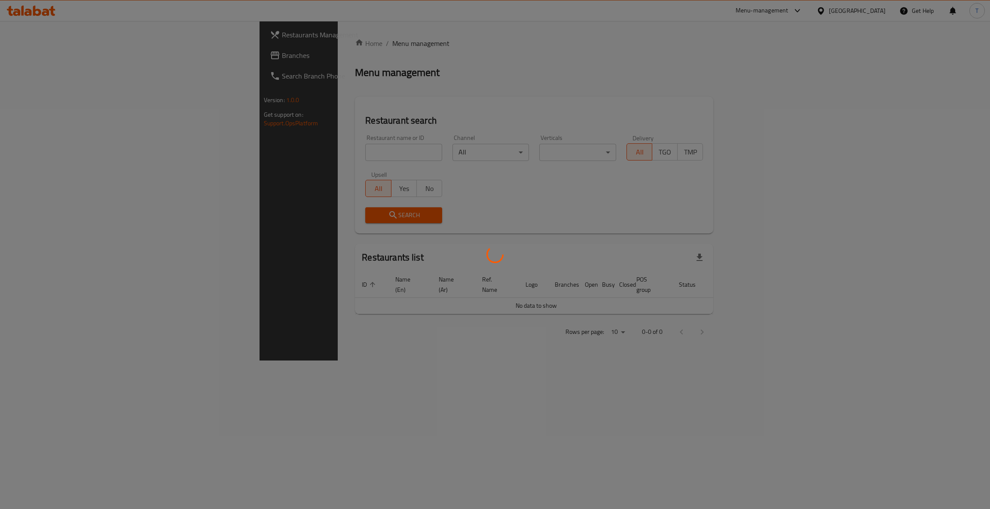
click at [326, 154] on div at bounding box center [495, 254] width 990 height 509
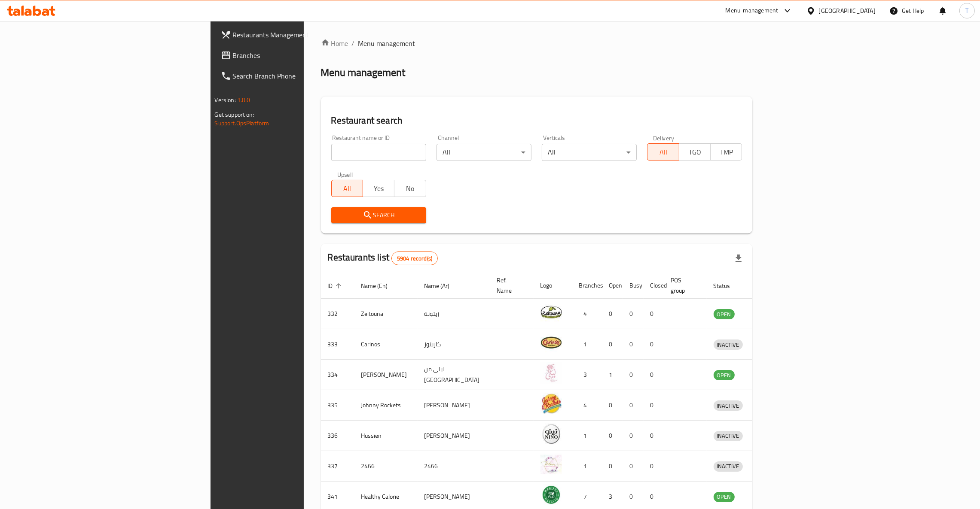
drag, startPoint x: 0, startPoint y: 0, endPoint x: 326, endPoint y: 154, distance: 360.8
click at [331, 154] on input "search" at bounding box center [378, 152] width 95 height 17
type input "Box it"
click button "Search" at bounding box center [378, 215] width 95 height 16
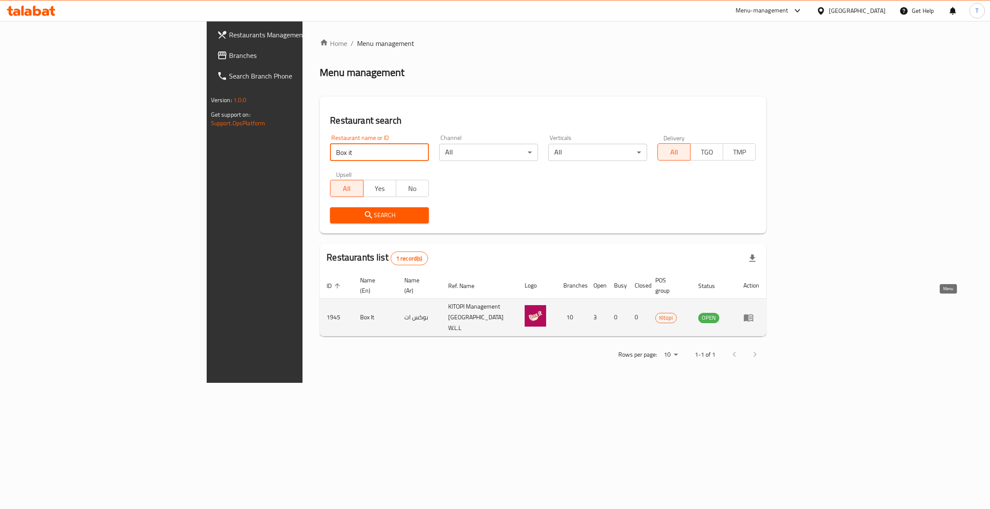
click at [752, 317] on icon "enhanced table" at bounding box center [750, 318] width 3 height 3
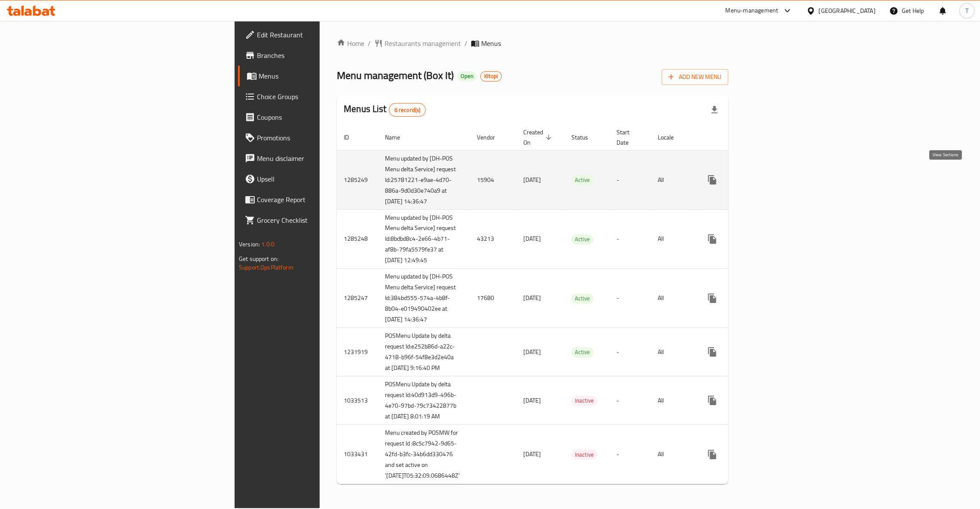
click at [784, 182] on link "enhanced table" at bounding box center [774, 180] width 21 height 21
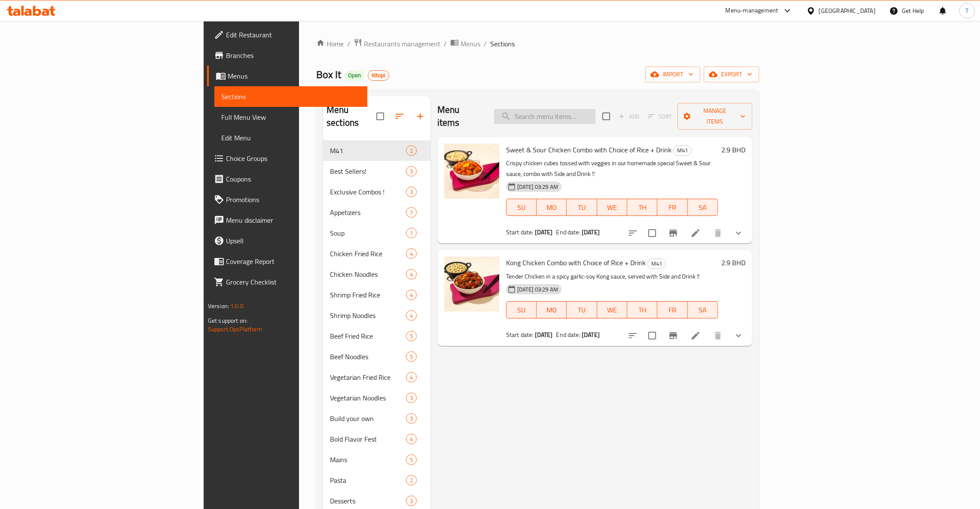
click at [595, 112] on input "search" at bounding box center [544, 116] width 101 height 15
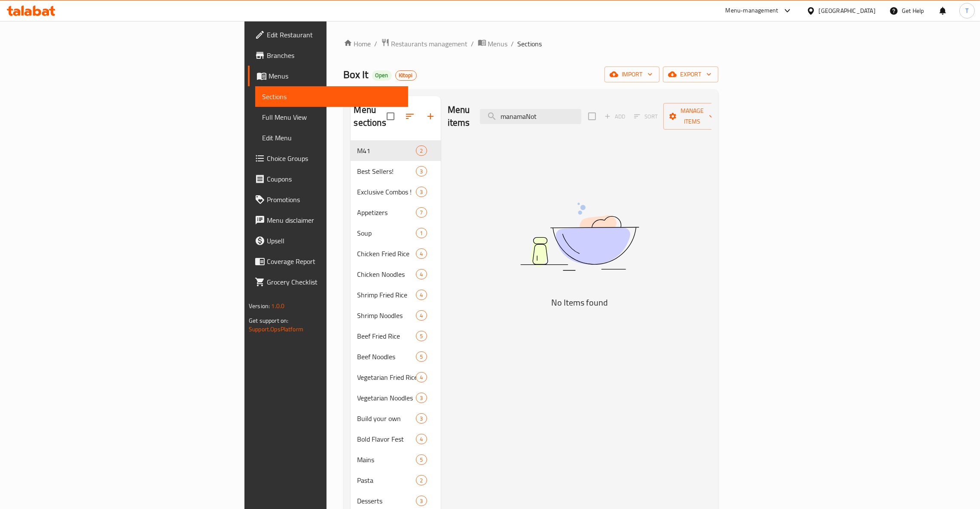
type input "manamaNot"
click at [391, 44] on span "Restaurants management" at bounding box center [429, 44] width 76 height 10
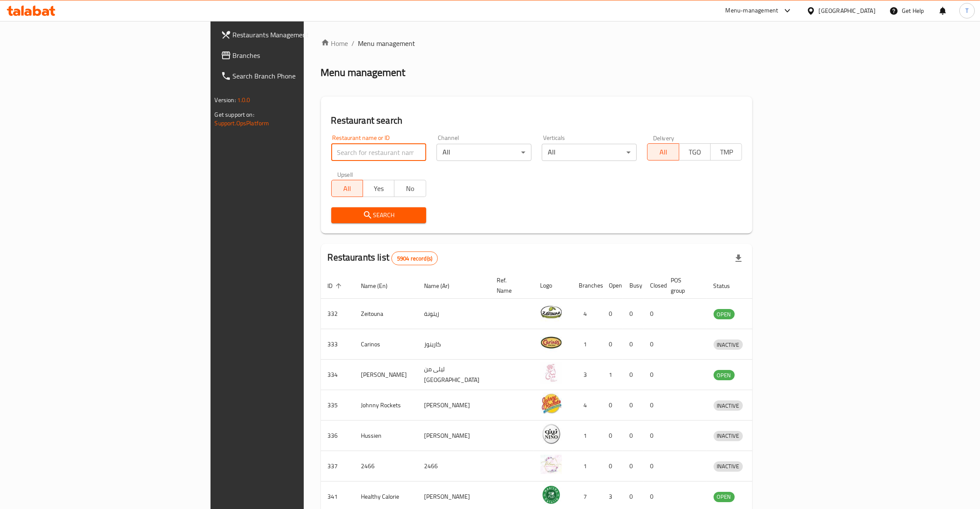
click at [331, 156] on input "search" at bounding box center [378, 152] width 95 height 17
type input "biryani pot"
click button "Search" at bounding box center [378, 215] width 95 height 16
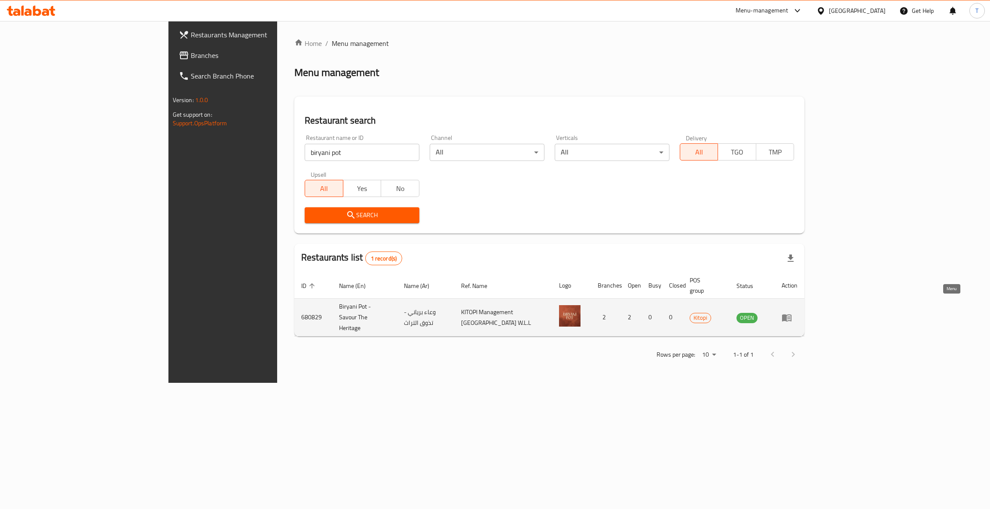
click at [791, 314] on icon "enhanced table" at bounding box center [786, 317] width 9 height 7
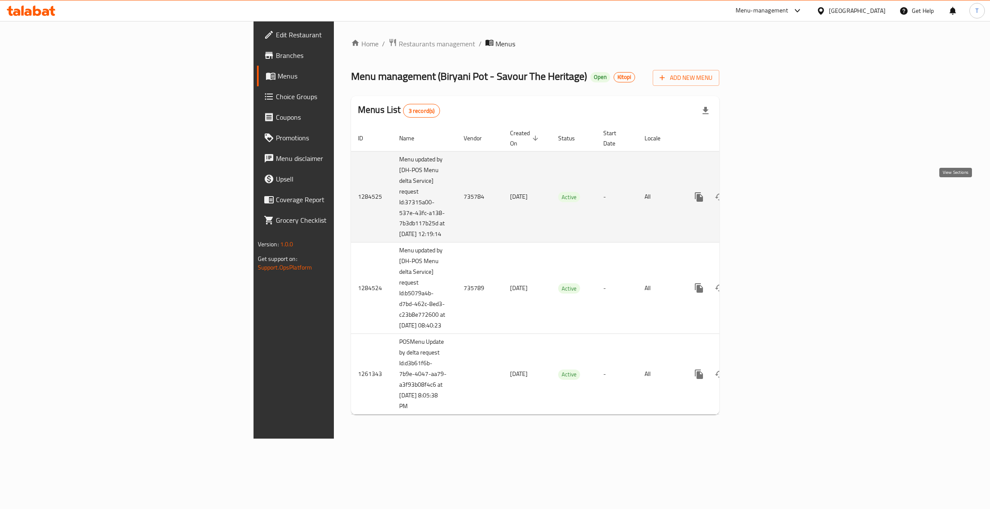
click at [766, 195] on icon "enhanced table" at bounding box center [761, 197] width 10 height 10
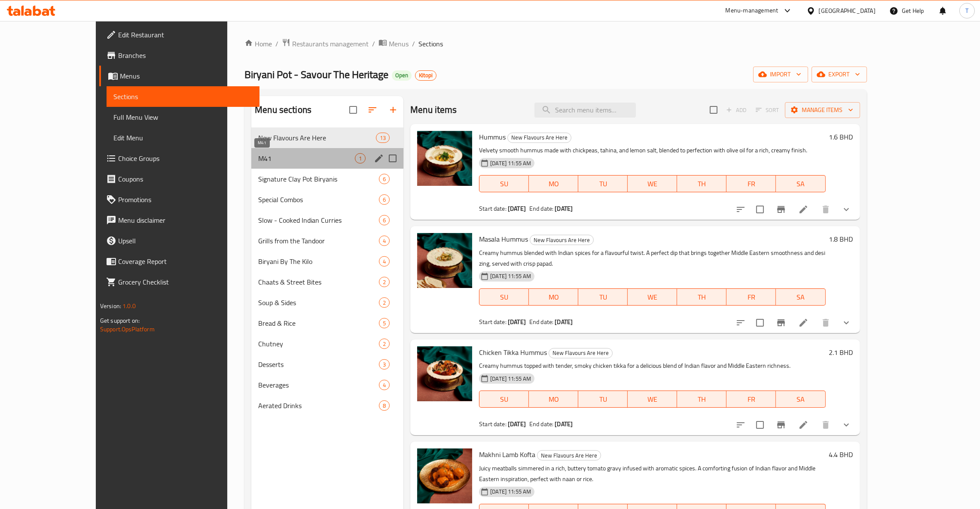
click at [258, 159] on span "M41" at bounding box center [306, 158] width 97 height 10
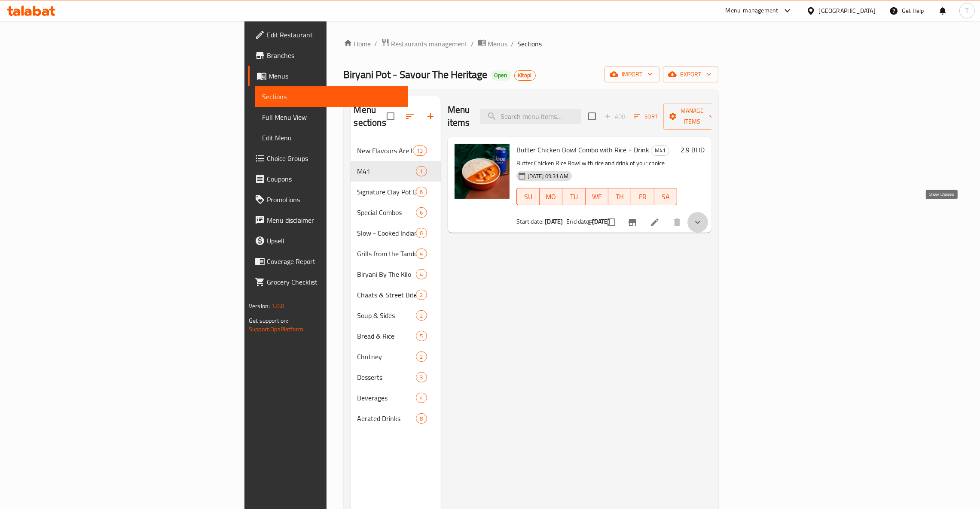
click at [703, 217] on icon "show more" at bounding box center [697, 222] width 10 height 10
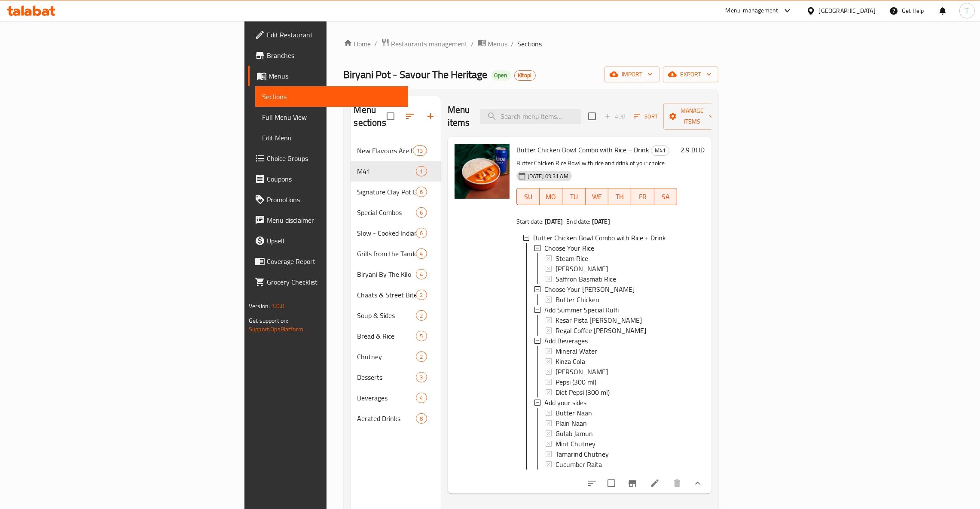
scroll to position [1, 0]
click at [555, 356] on div "Kinza Cola" at bounding box center [612, 361] width 115 height 10
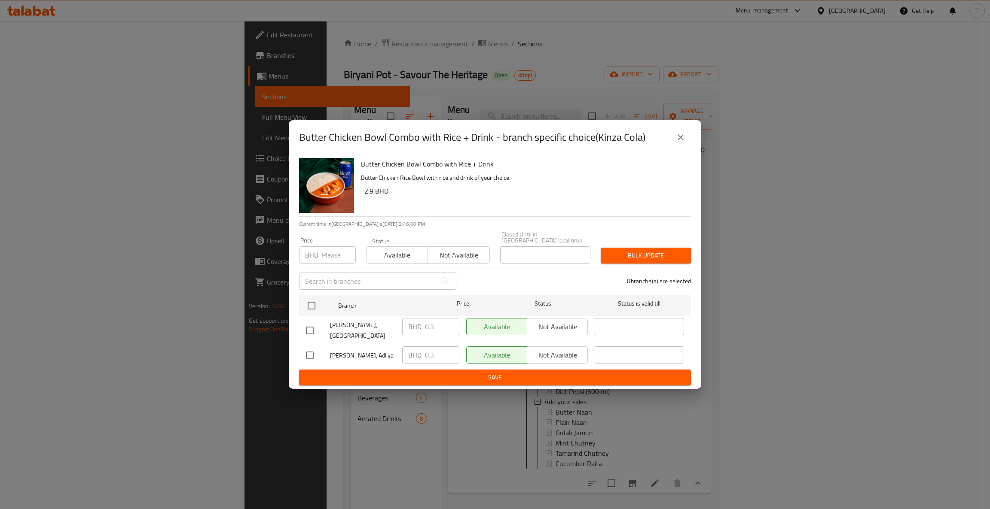
click at [676, 143] on icon "close" at bounding box center [680, 137] width 10 height 10
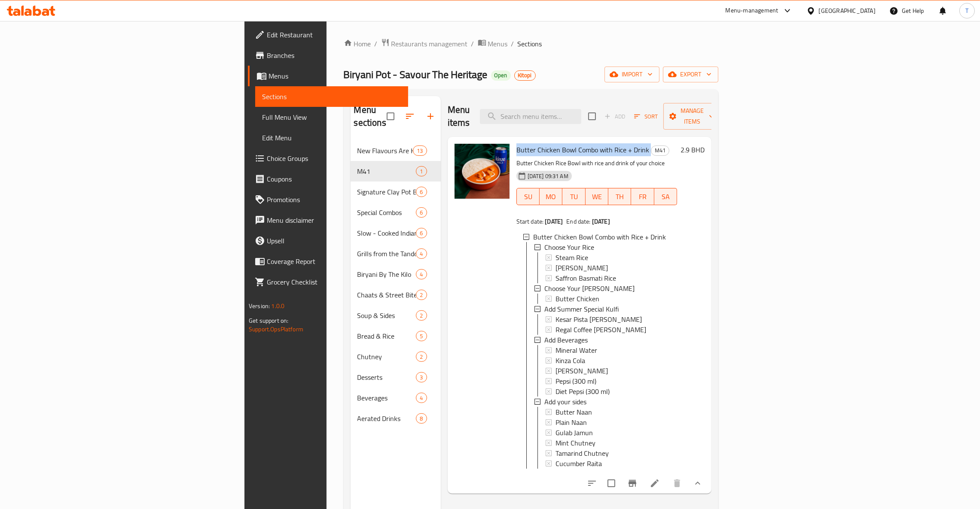
drag, startPoint x: 455, startPoint y: 137, endPoint x: 586, endPoint y: 140, distance: 131.0
click at [586, 144] on h6 "Butter Chicken Bowl Combo with Rice + Drink M41" at bounding box center [596, 150] width 161 height 12
copy h6 "Butter Chicken Bowl Combo with Rice + Drink"
click at [670, 438] on div "Mint Chutney" at bounding box center [612, 443] width 115 height 10
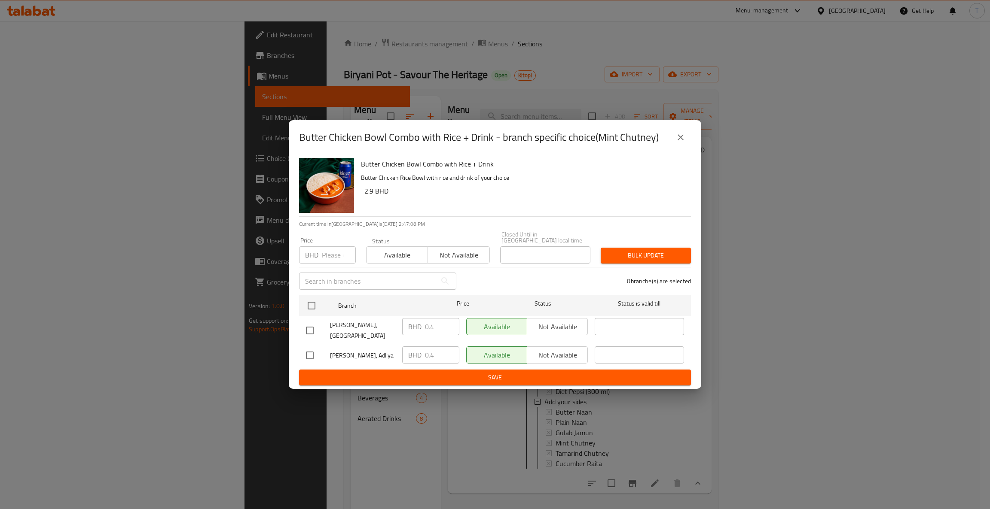
click at [675, 143] on icon "close" at bounding box center [680, 137] width 10 height 10
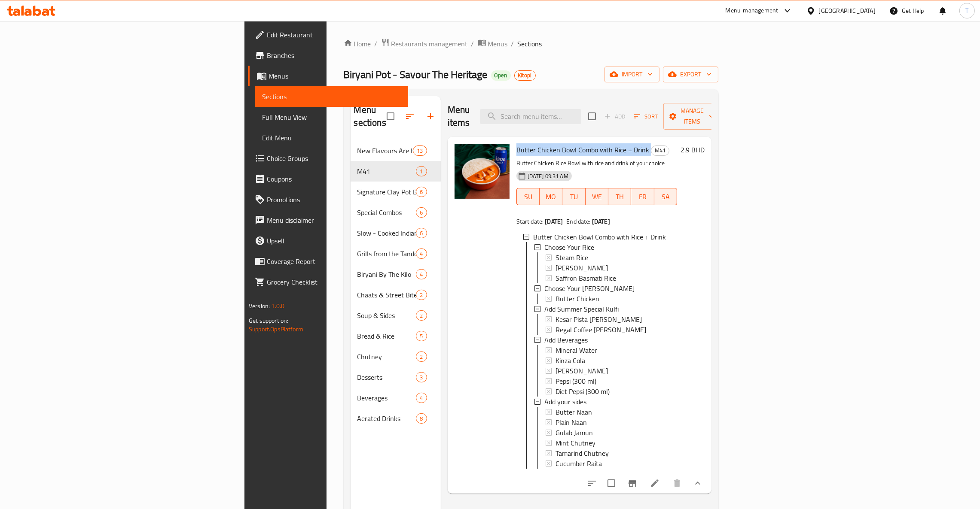
click at [391, 46] on span "Restaurants management" at bounding box center [429, 44] width 76 height 10
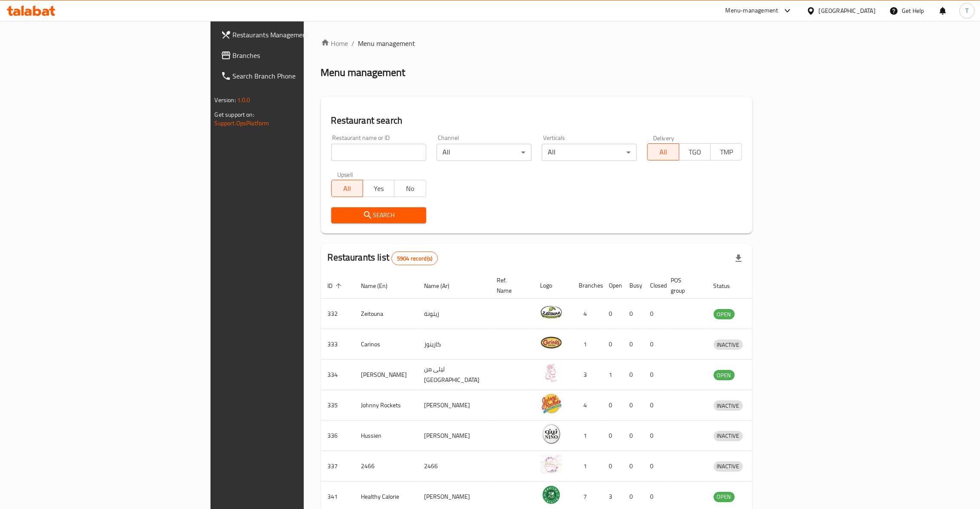
click at [326, 161] on div "Restaurant name or ID Restaurant name or ID" at bounding box center [378, 148] width 105 height 37
type input "Eet Fresh"
click button "Search" at bounding box center [378, 215] width 95 height 16
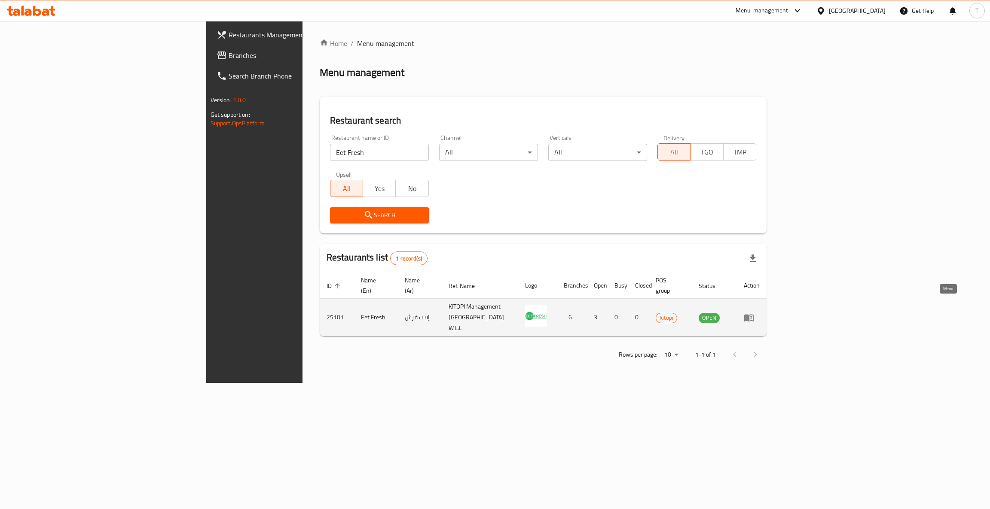
click at [753, 314] on icon "enhanced table" at bounding box center [748, 317] width 9 height 7
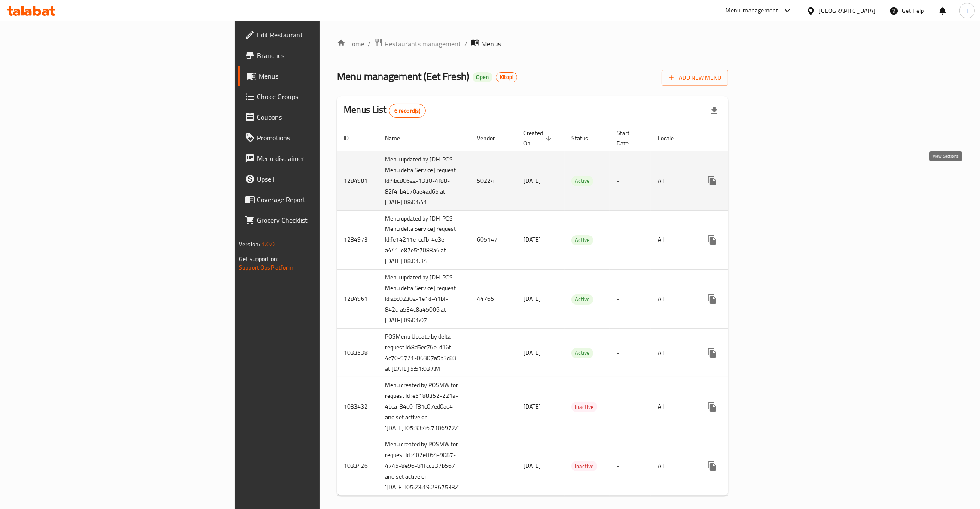
click at [778, 177] on icon "enhanced table" at bounding box center [774, 181] width 8 height 8
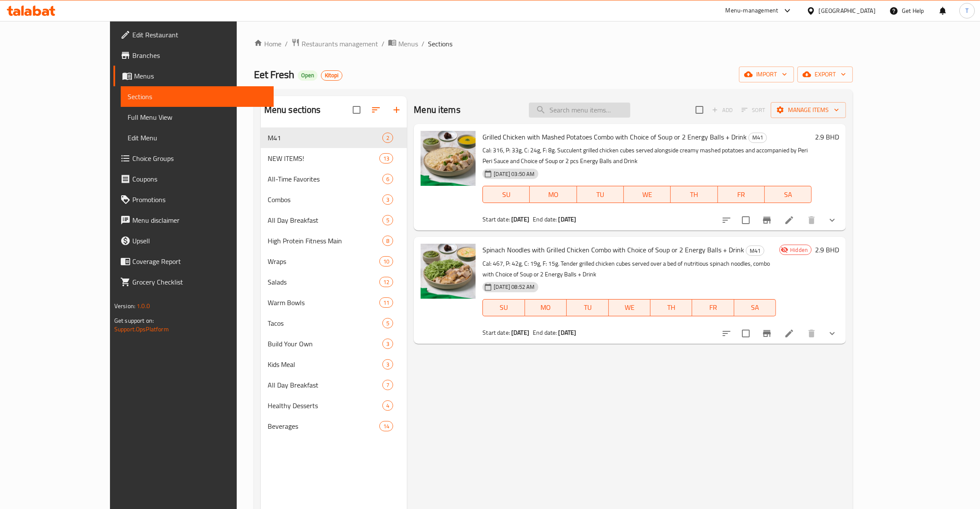
click at [605, 107] on input "search" at bounding box center [579, 110] width 101 height 15
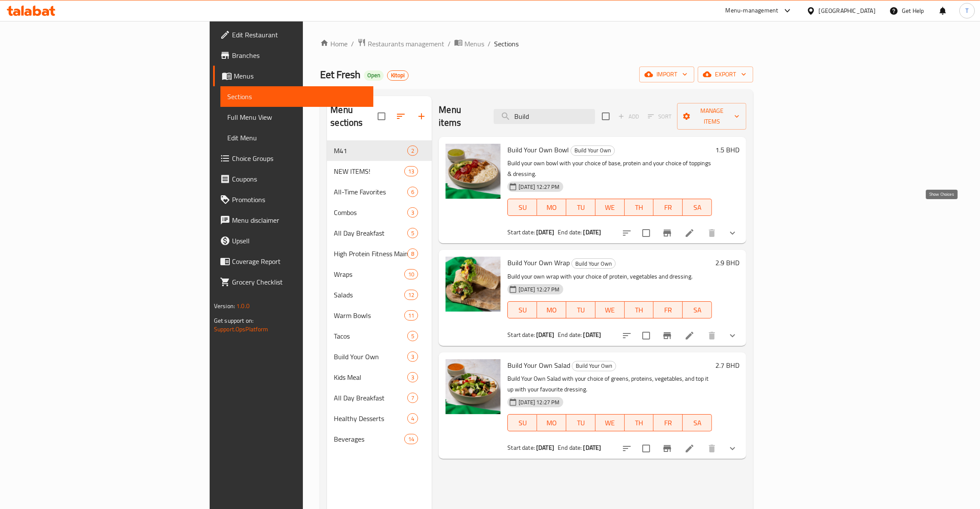
type input "Build"
click at [737, 228] on icon "show more" at bounding box center [732, 233] width 10 height 10
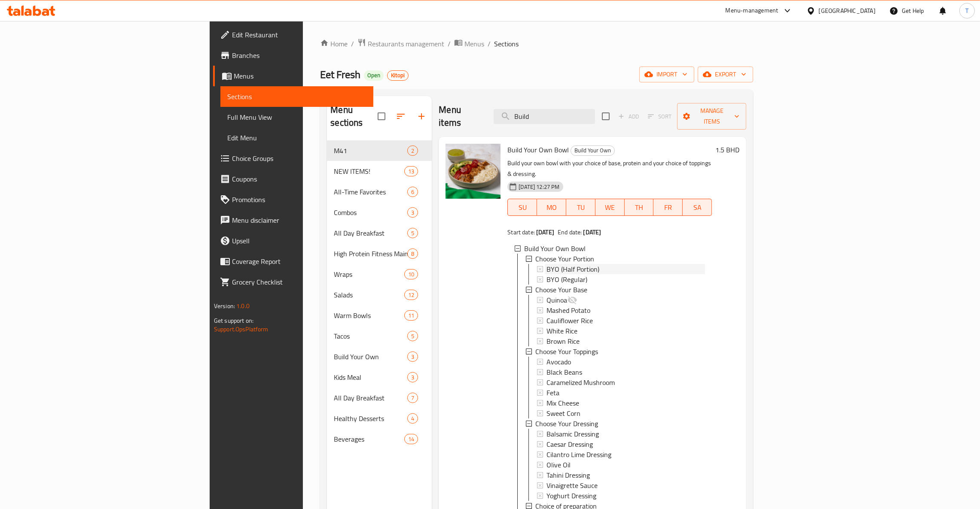
click at [546, 264] on span "BYO (Half Portion)" at bounding box center [572, 269] width 53 height 10
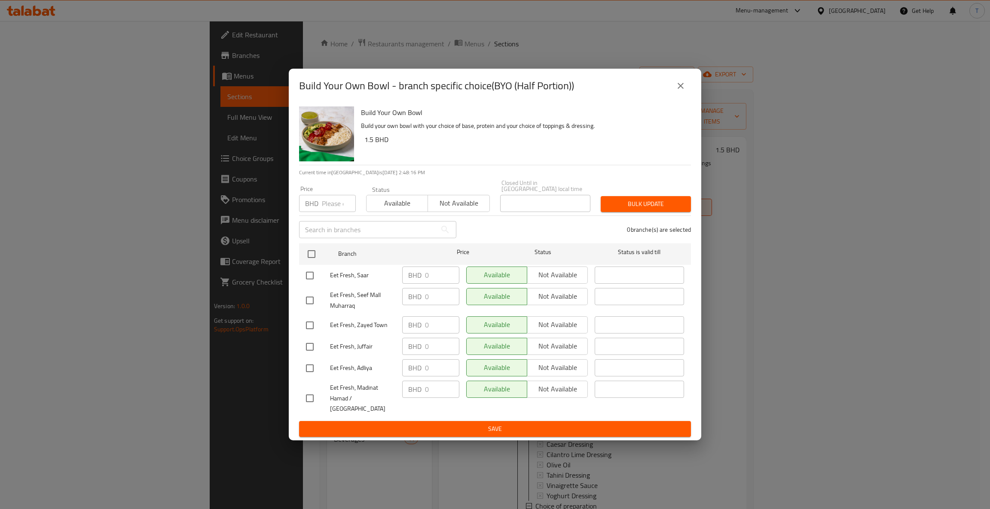
click at [686, 87] on button "close" at bounding box center [680, 86] width 21 height 21
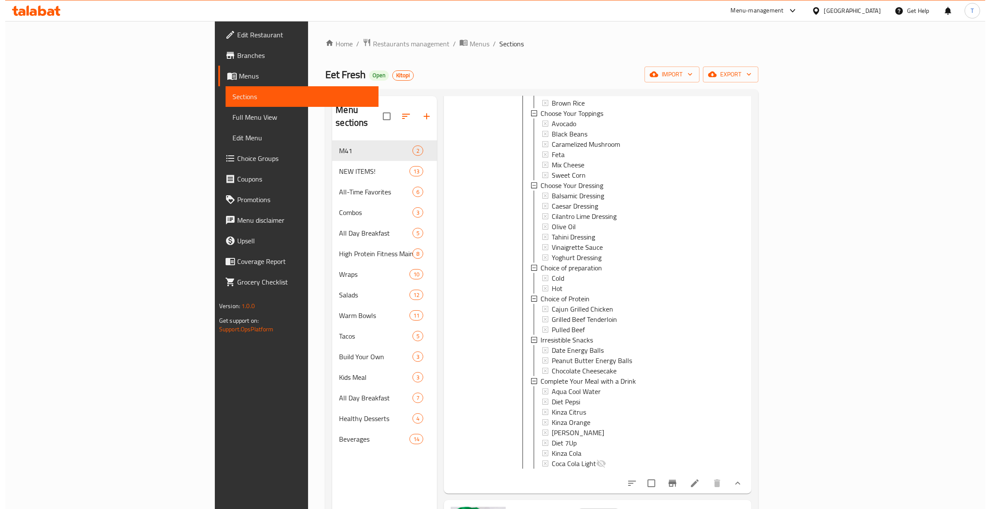
scroll to position [316, 0]
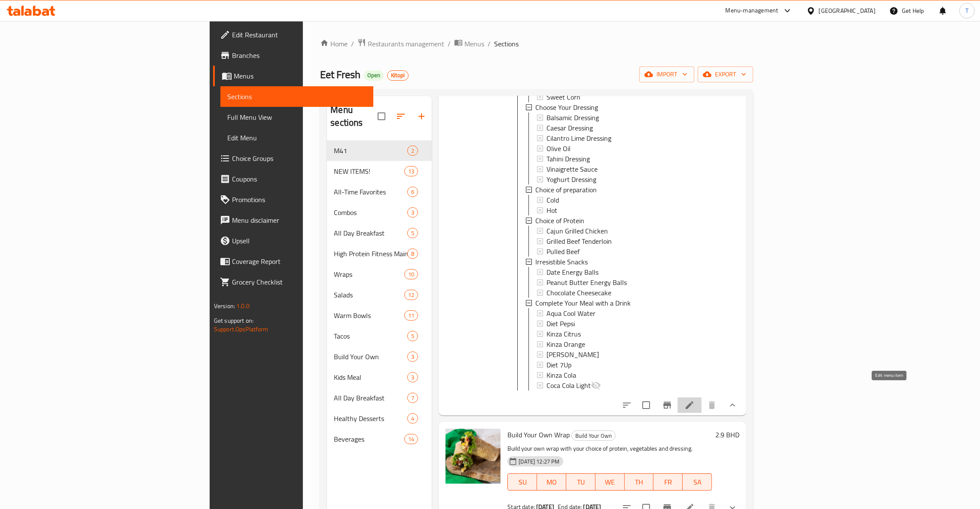
click at [693, 402] on icon at bounding box center [689, 406] width 8 height 8
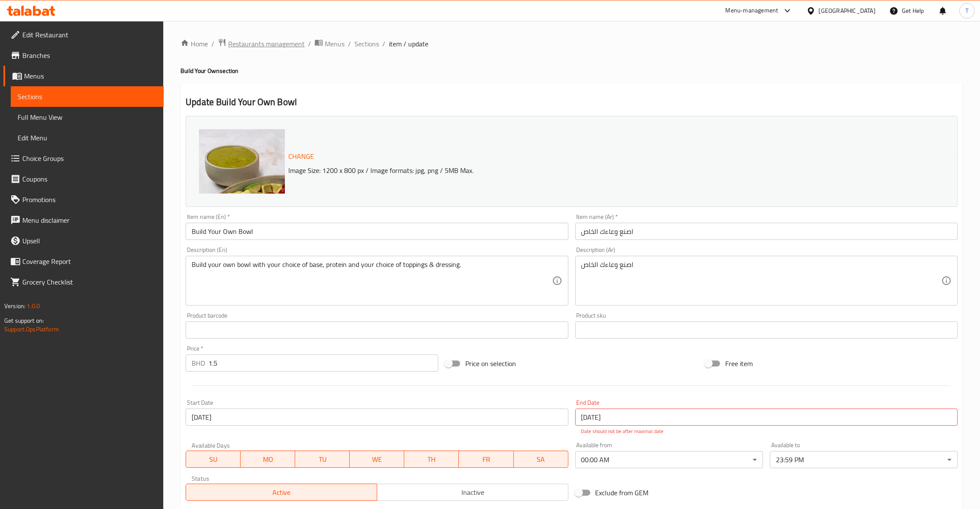
click at [257, 43] on span "Restaurants management" at bounding box center [266, 44] width 76 height 10
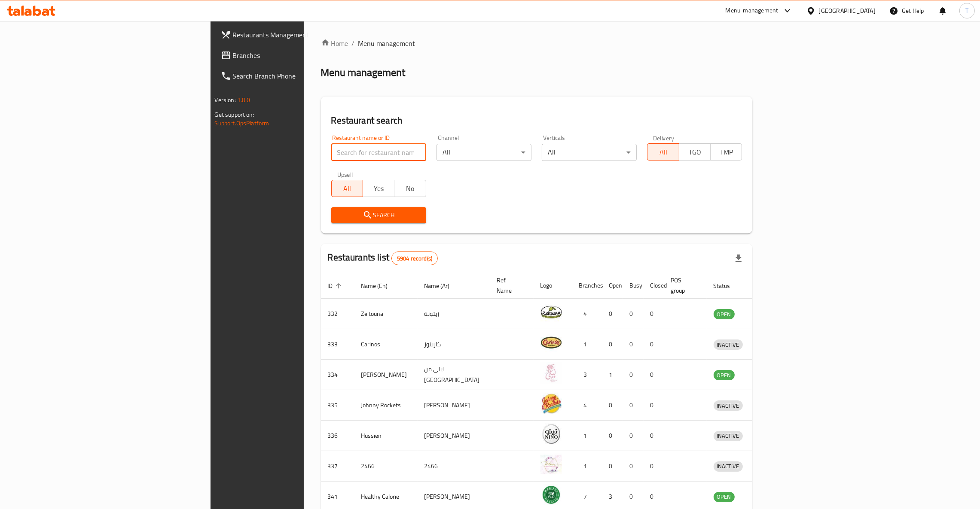
click at [331, 153] on input "search" at bounding box center [378, 152] width 95 height 17
type input "Japang"
click button "Search" at bounding box center [378, 215] width 95 height 16
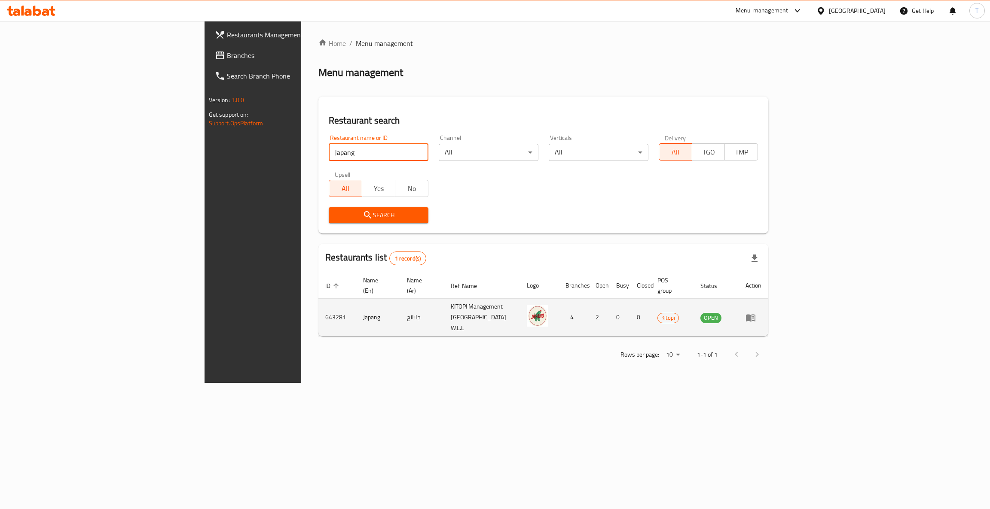
click at [756, 313] on icon "enhanced table" at bounding box center [750, 318] width 10 height 10
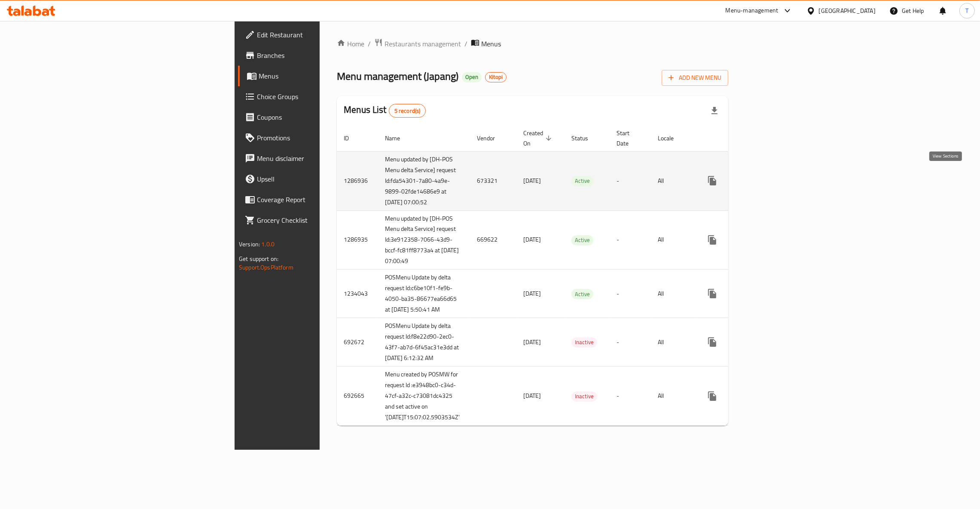
click at [784, 178] on link "enhanced table" at bounding box center [774, 181] width 21 height 21
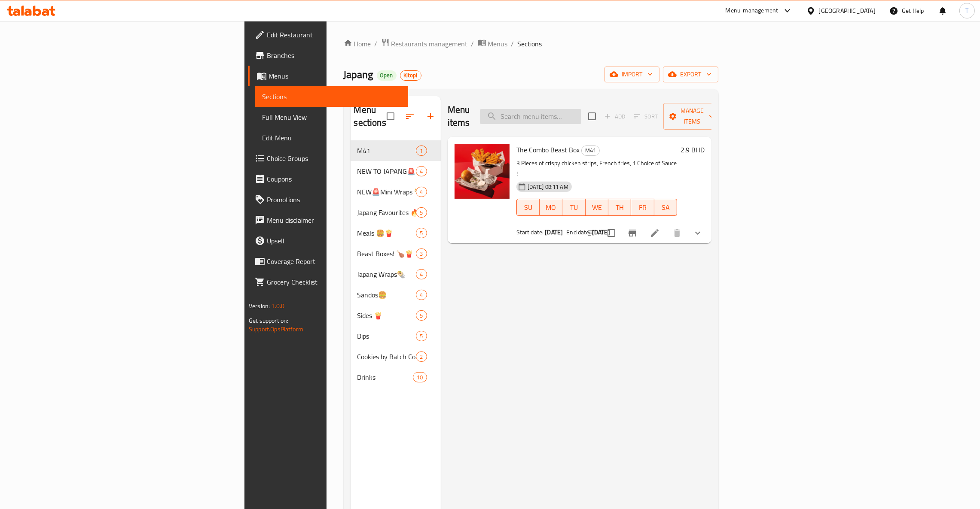
click at [581, 113] on input "search" at bounding box center [530, 116] width 101 height 15
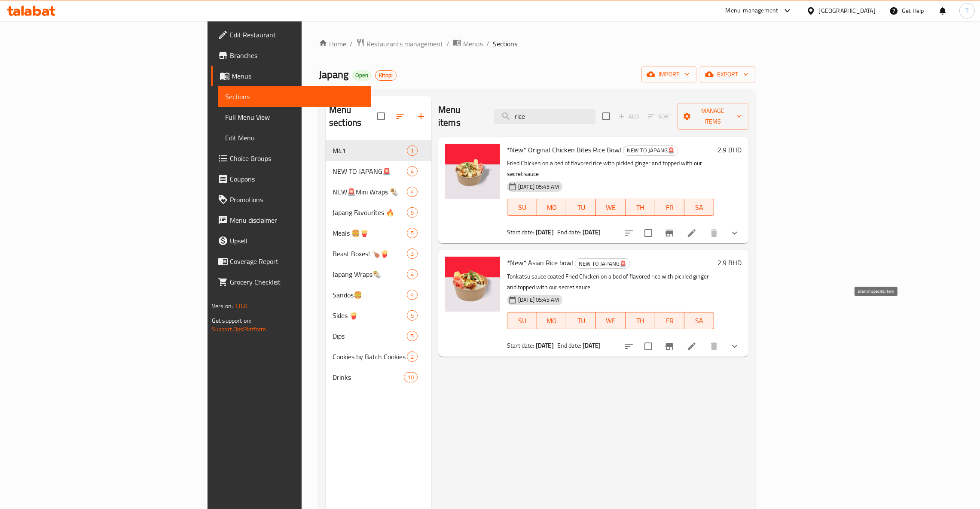
click at [679, 336] on button "Branch-specific-item" at bounding box center [669, 346] width 21 height 21
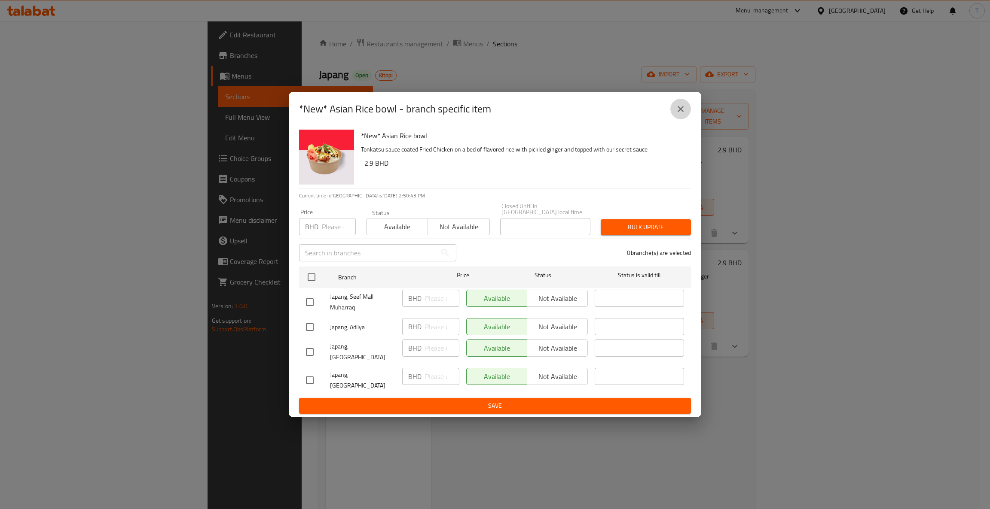
click at [676, 114] on icon "close" at bounding box center [680, 109] width 10 height 10
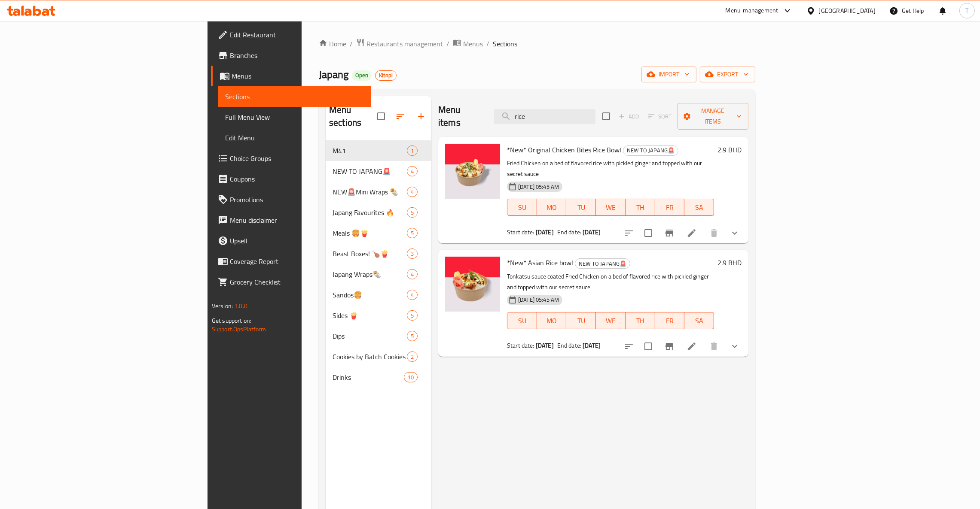
drag, startPoint x: 620, startPoint y: 111, endPoint x: 545, endPoint y: 110, distance: 74.7
click at [545, 110] on div "Menu items rice Add Sort Manage items" at bounding box center [593, 116] width 310 height 41
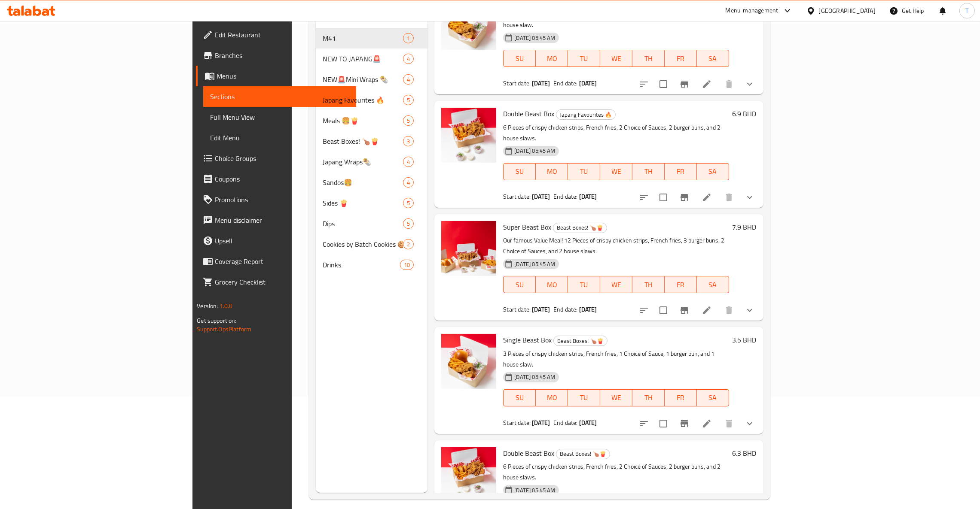
scroll to position [121, 0]
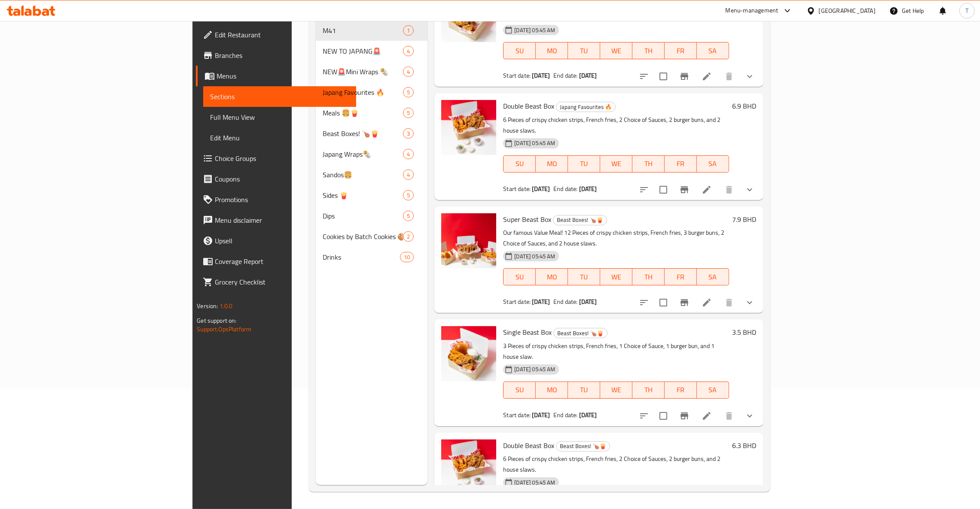
type input "burger"
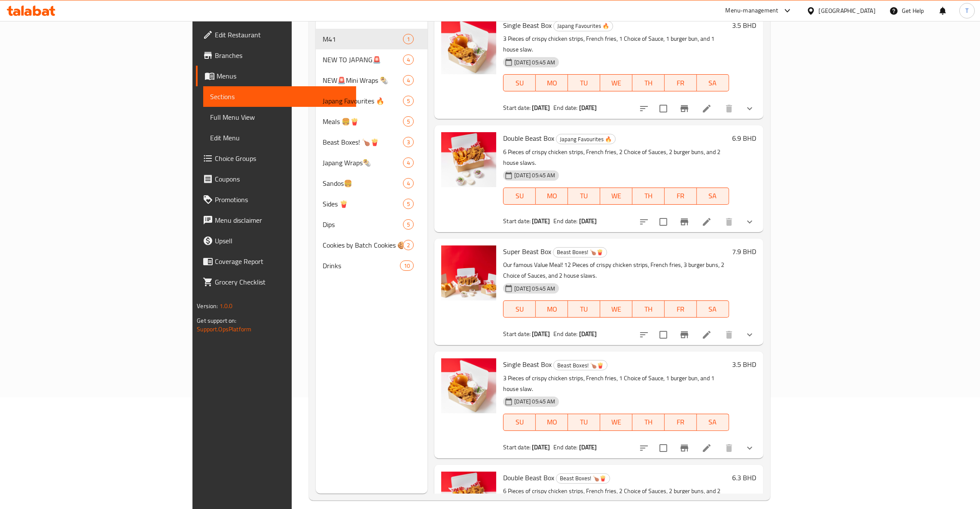
scroll to position [0, 0]
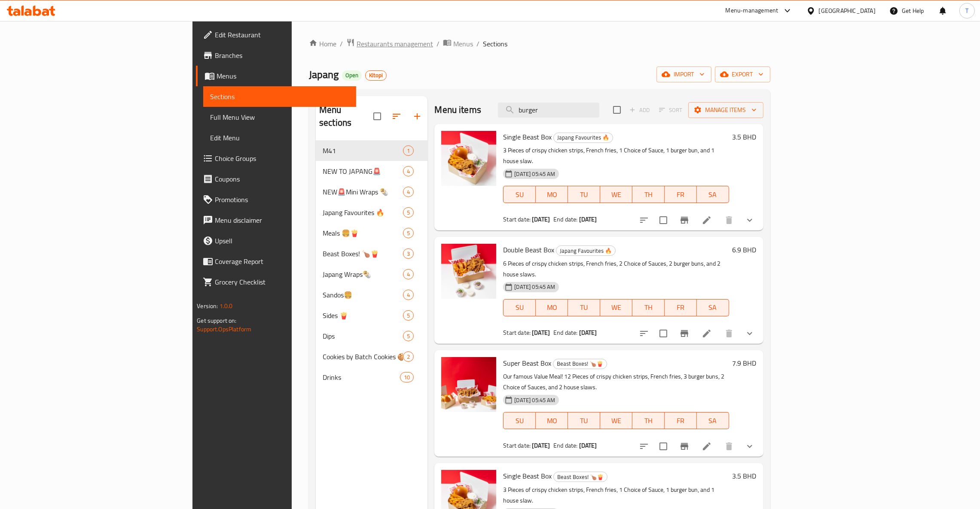
click at [356, 49] on span "Restaurants management" at bounding box center [394, 44] width 76 height 10
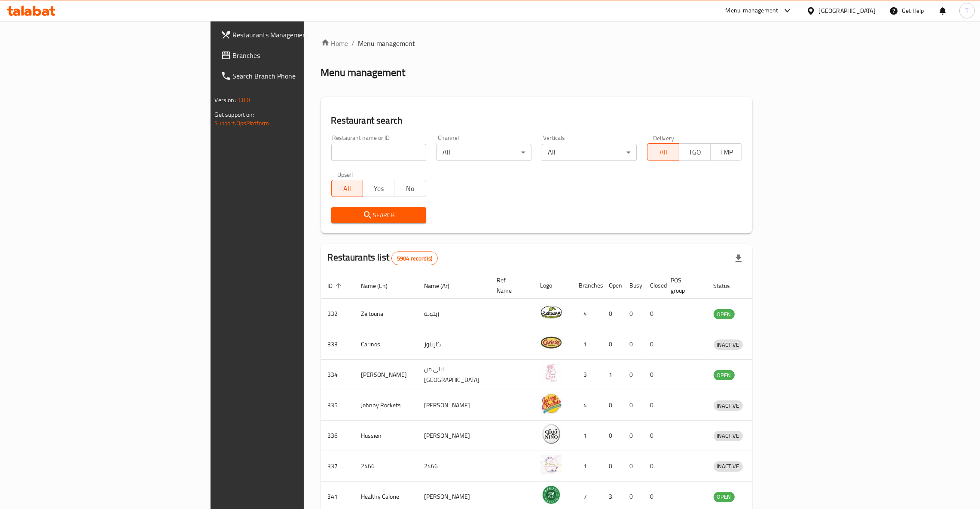
click at [331, 153] on input "search" at bounding box center [378, 152] width 95 height 17
type input "[PERSON_NAME]"
click button "Search" at bounding box center [378, 215] width 95 height 16
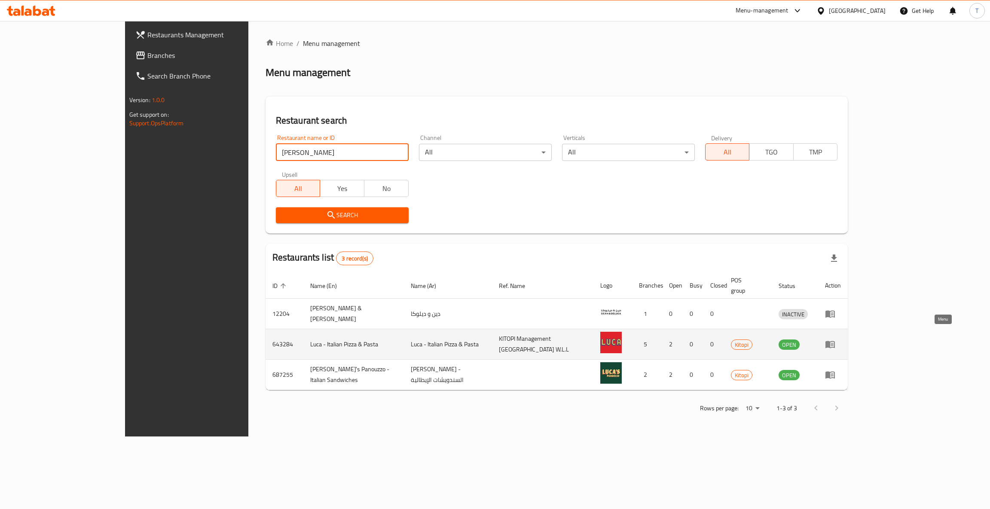
click at [835, 341] on icon "enhanced table" at bounding box center [829, 344] width 9 height 7
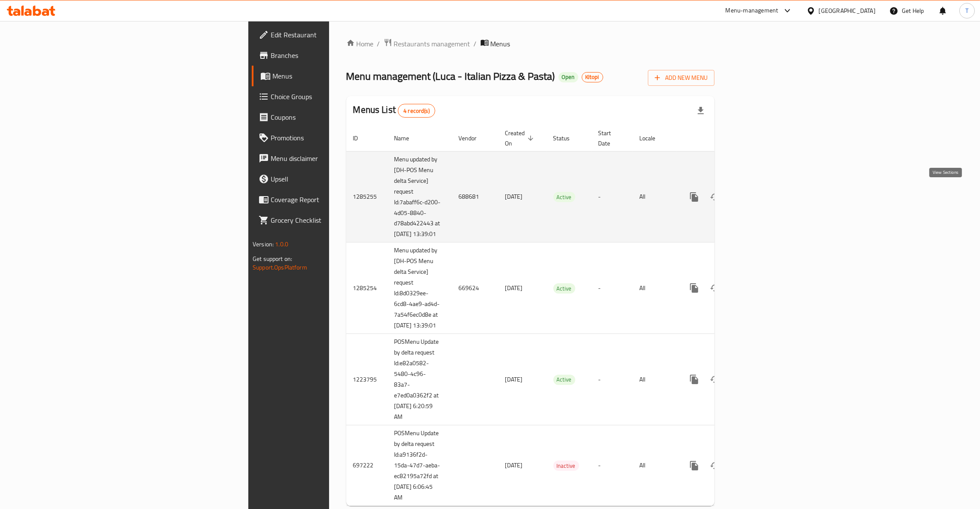
click at [766, 187] on link "enhanced table" at bounding box center [756, 197] width 21 height 21
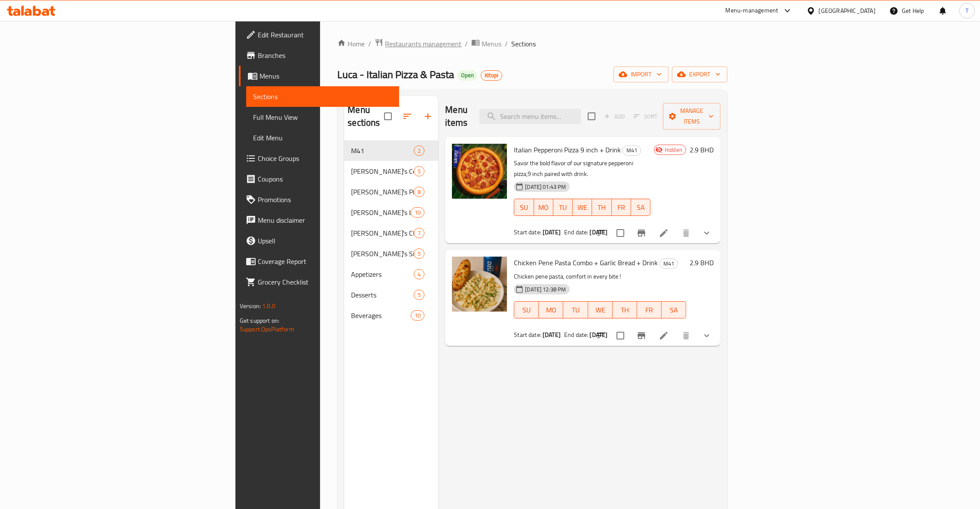
click at [385, 45] on span "Restaurants management" at bounding box center [423, 44] width 76 height 10
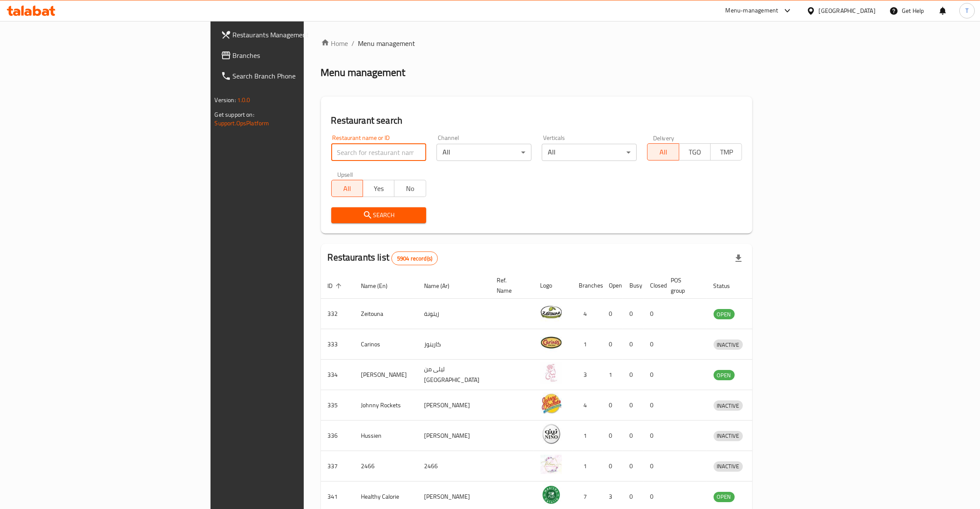
click at [331, 153] on input "search" at bounding box center [378, 152] width 95 height 17
type input "Tacos And Burritos"
click button "Search" at bounding box center [378, 215] width 95 height 16
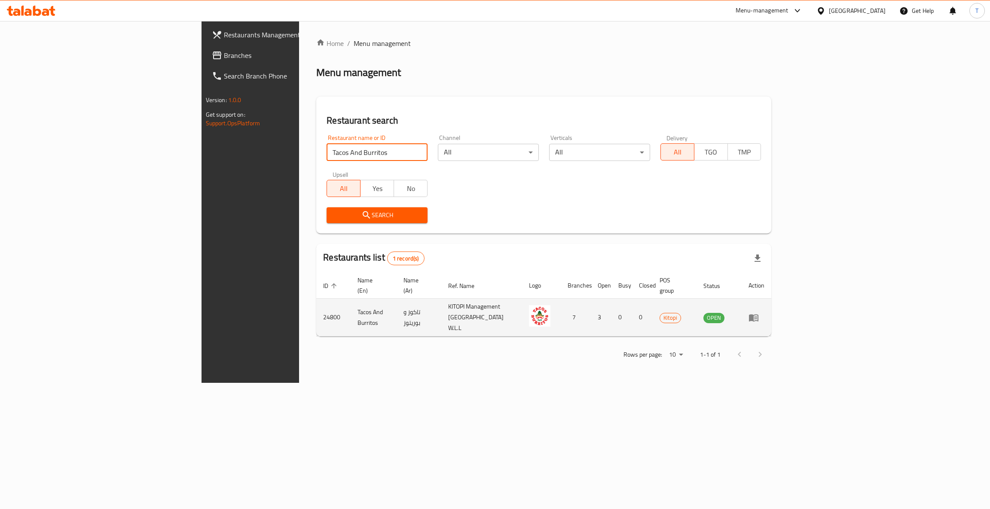
click at [759, 313] on icon "enhanced table" at bounding box center [753, 318] width 10 height 10
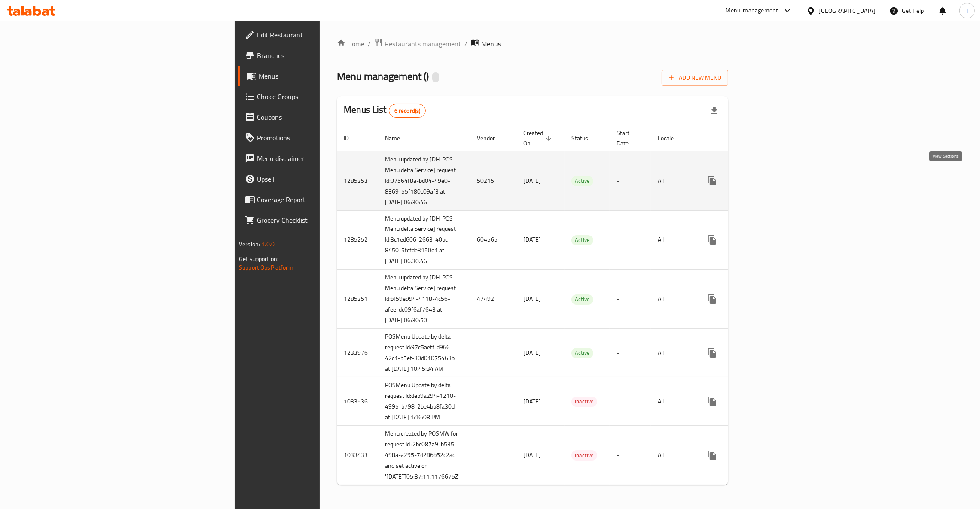
click at [779, 176] on icon "enhanced table" at bounding box center [774, 181] width 10 height 10
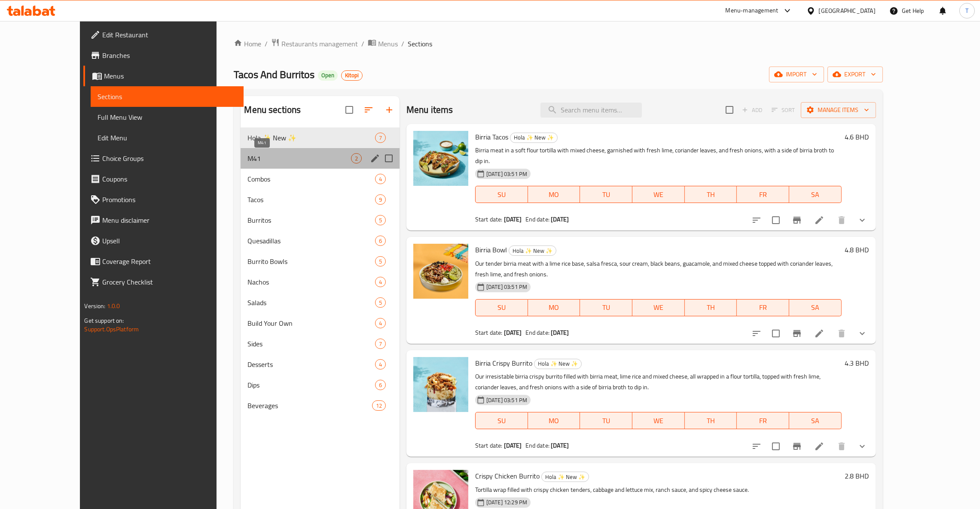
click at [247, 156] on span "M41" at bounding box center [298, 158] width 103 height 10
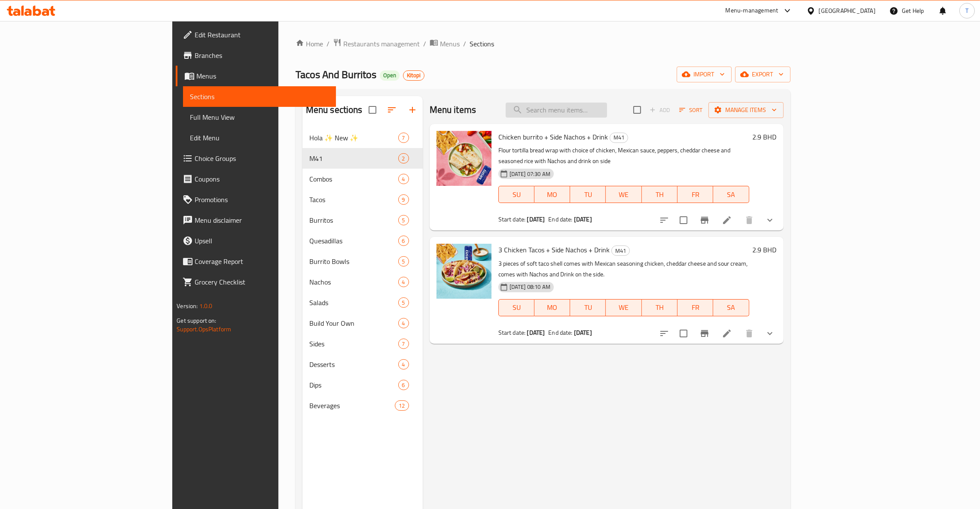
click at [607, 110] on input "search" at bounding box center [556, 110] width 101 height 15
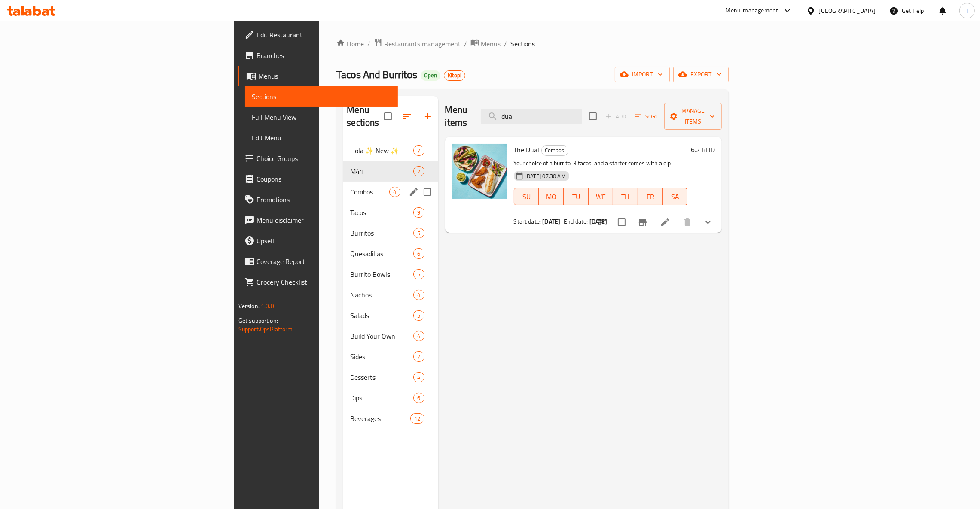
type input "dual"
click at [350, 207] on span "Tacos" at bounding box center [369, 212] width 39 height 10
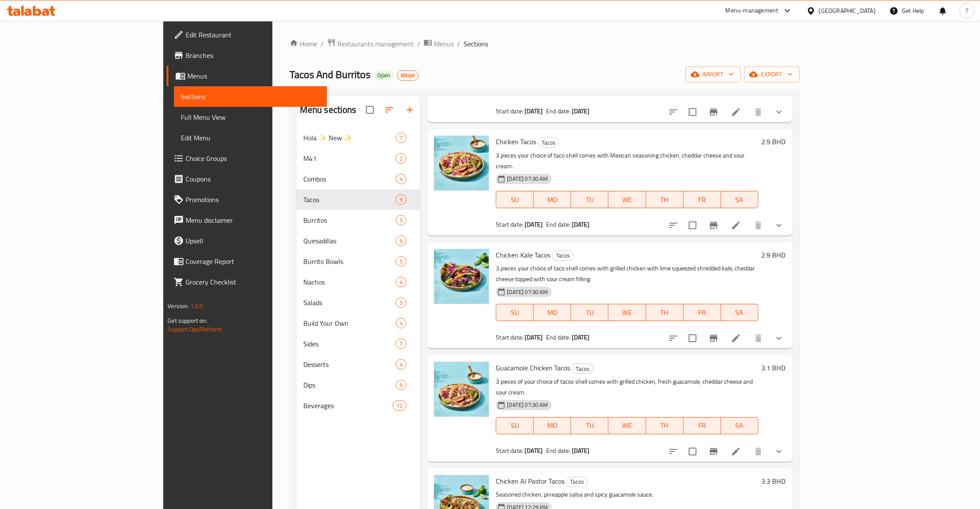
scroll to position [129, 0]
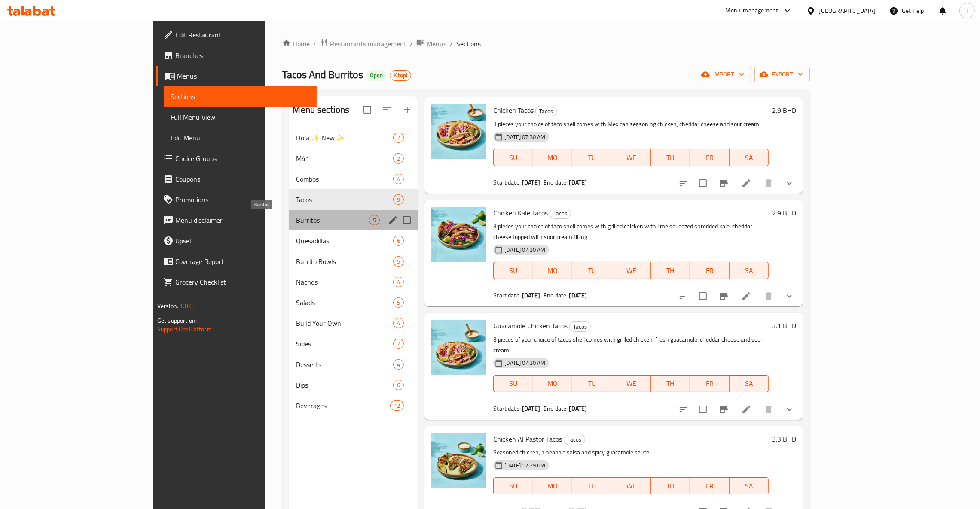
drag, startPoint x: 220, startPoint y: 219, endPoint x: 251, endPoint y: 219, distance: 31.4
click at [296, 219] on span "Burritos" at bounding box center [332, 220] width 73 height 10
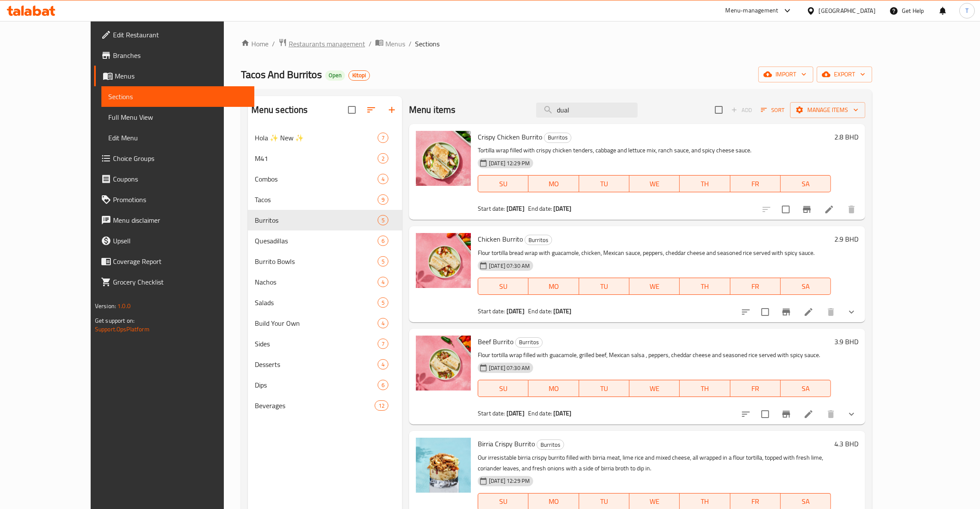
click at [289, 39] on span "Restaurants management" at bounding box center [327, 44] width 76 height 10
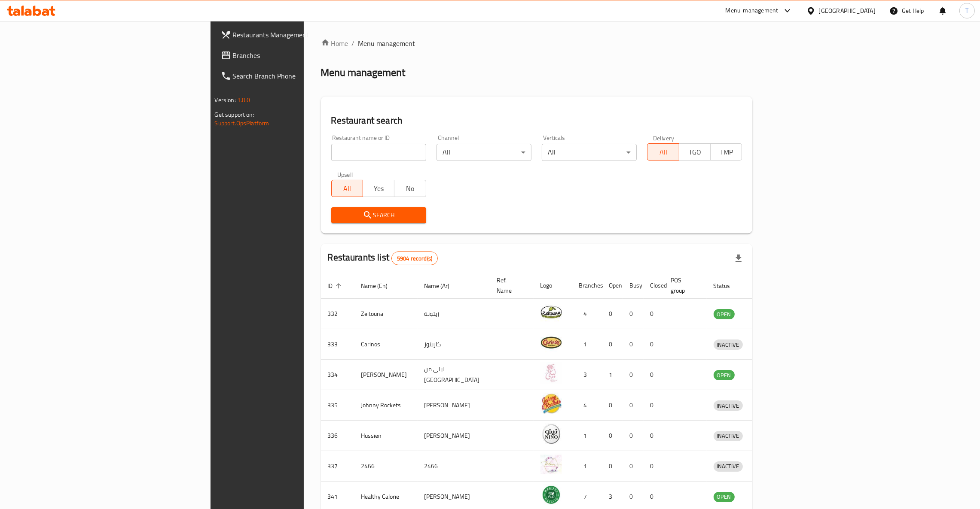
click at [331, 159] on input "search" at bounding box center [378, 152] width 95 height 17
type input "wise spice"
click button "Search" at bounding box center [378, 215] width 95 height 16
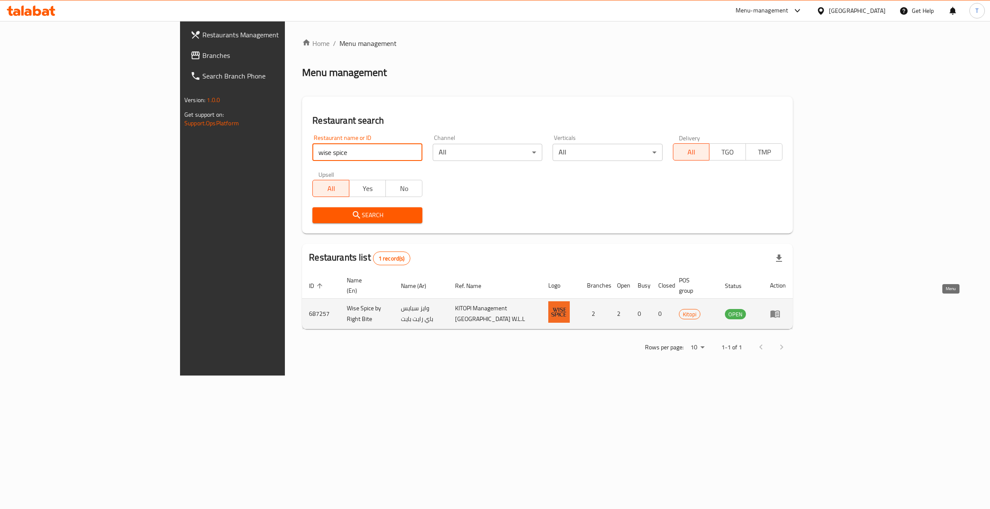
click at [780, 309] on icon "enhanced table" at bounding box center [775, 314] width 10 height 10
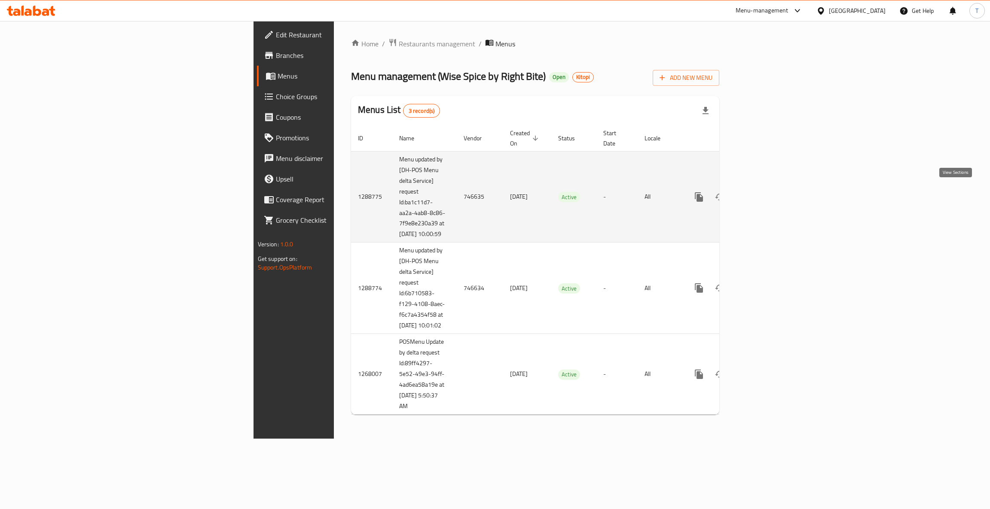
click at [766, 194] on icon "enhanced table" at bounding box center [761, 197] width 10 height 10
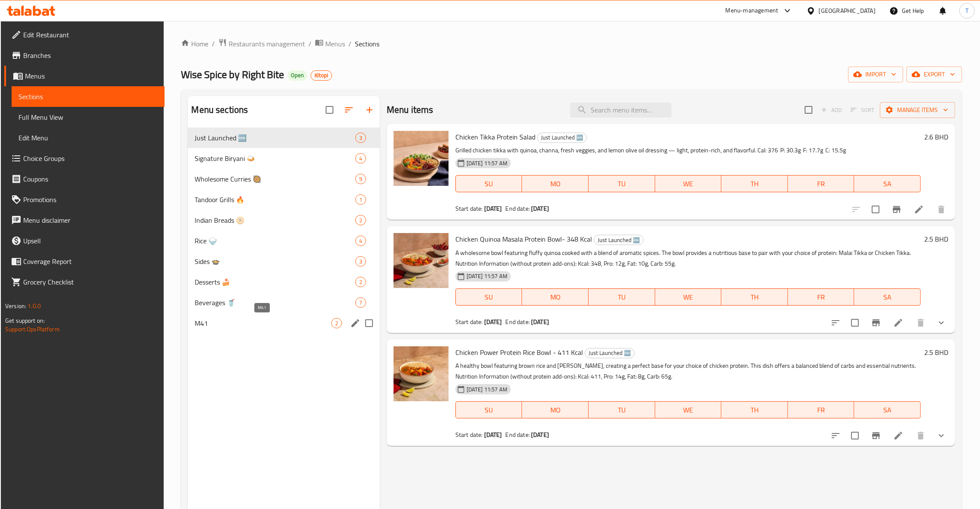
click at [213, 323] on span "M41" at bounding box center [263, 323] width 136 height 10
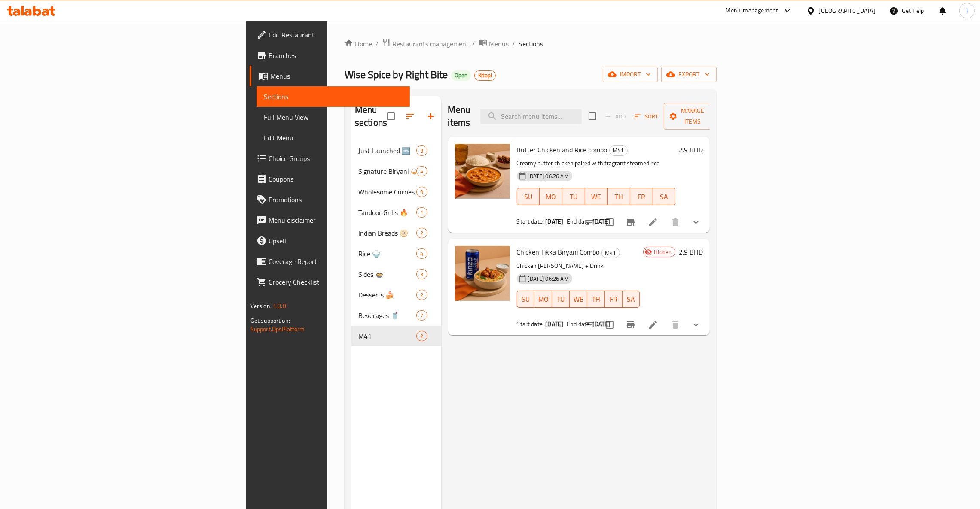
click at [392, 45] on span "Restaurants management" at bounding box center [430, 44] width 76 height 10
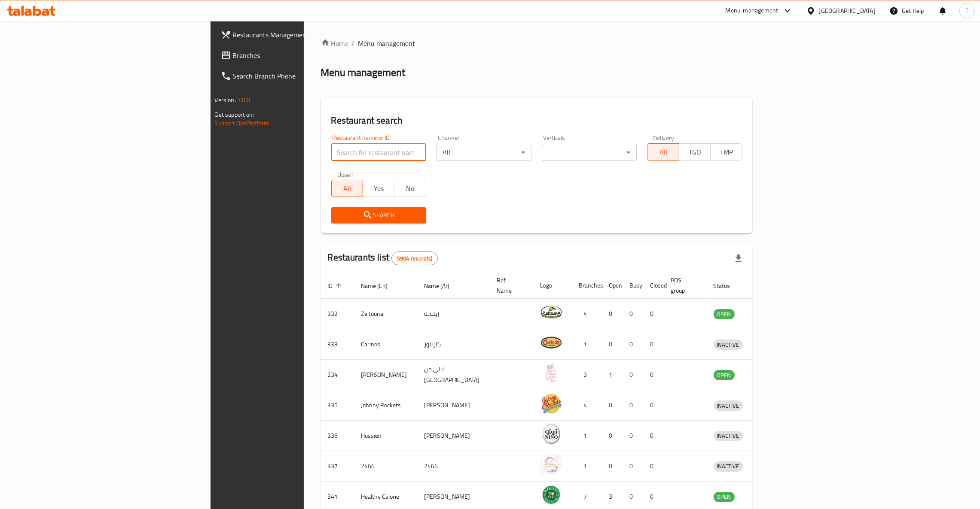
click at [331, 152] on input "search" at bounding box center [378, 152] width 95 height 17
type input "box it"
click button "Search" at bounding box center [378, 215] width 95 height 16
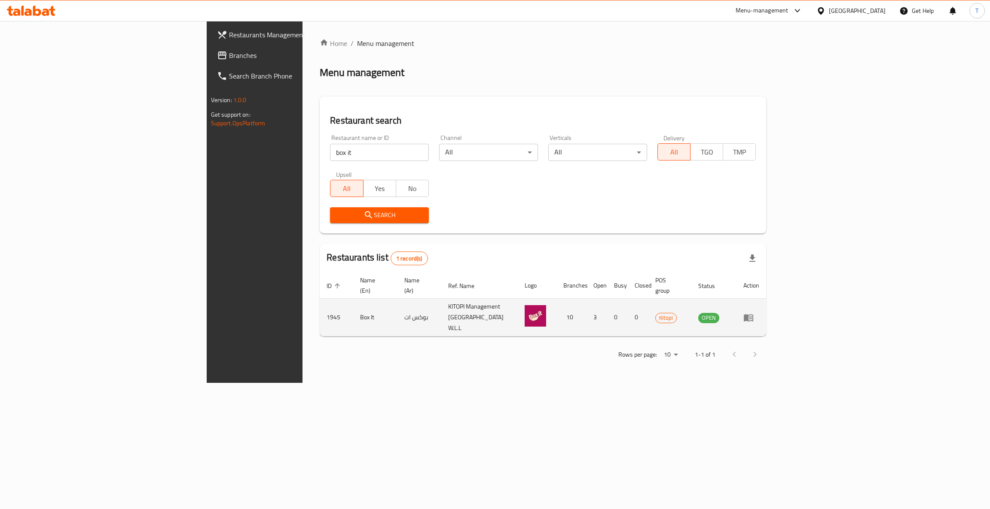
click at [766, 311] on td "enhanced table" at bounding box center [751, 318] width 30 height 38
click at [753, 313] on icon "enhanced table" at bounding box center [748, 318] width 10 height 10
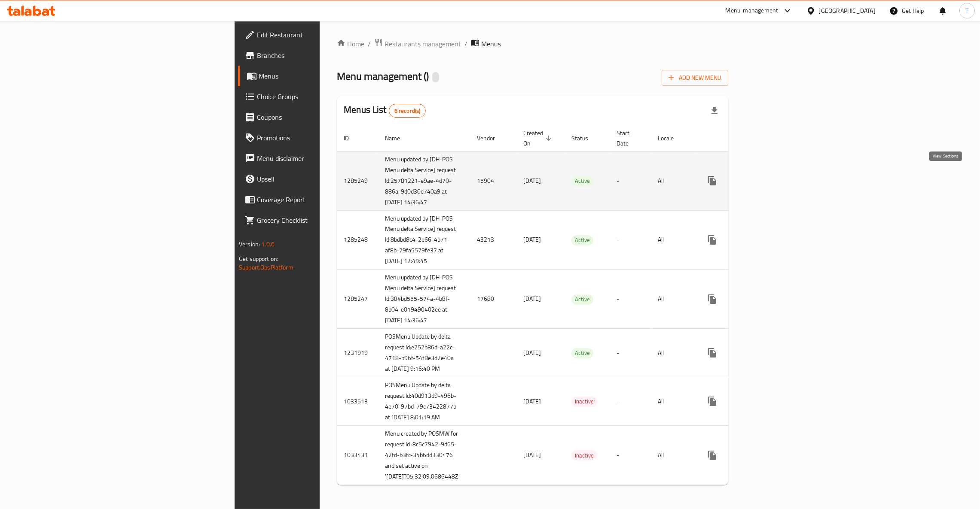
click at [779, 178] on icon "enhanced table" at bounding box center [774, 181] width 10 height 10
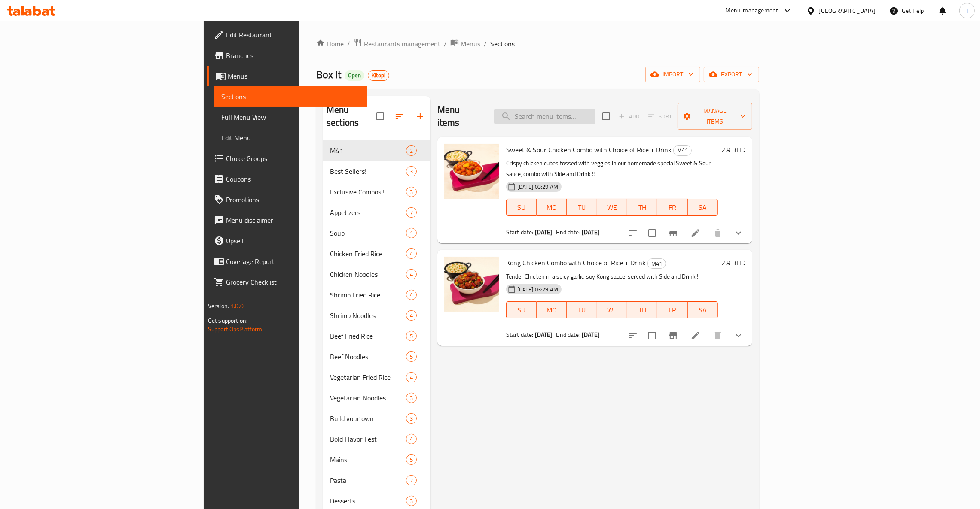
click at [595, 113] on input "search" at bounding box center [544, 116] width 101 height 15
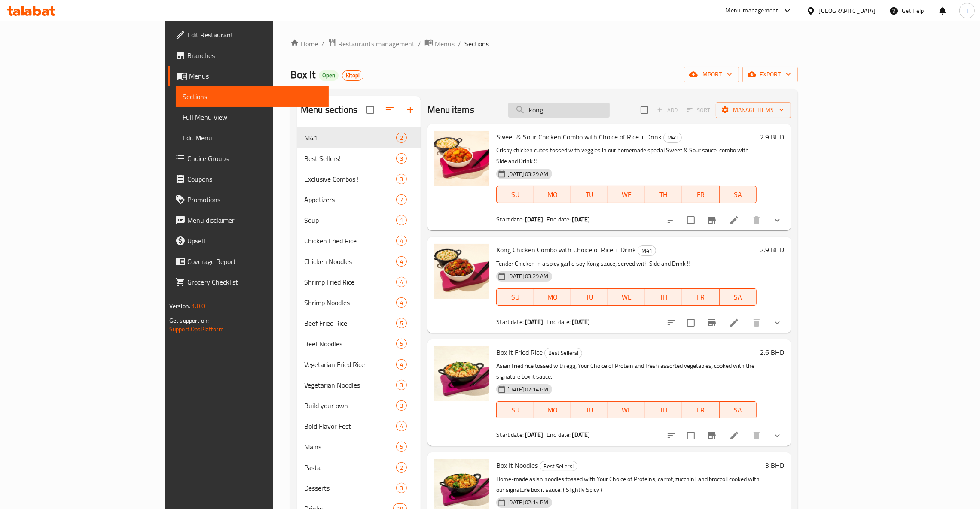
type input "kong"
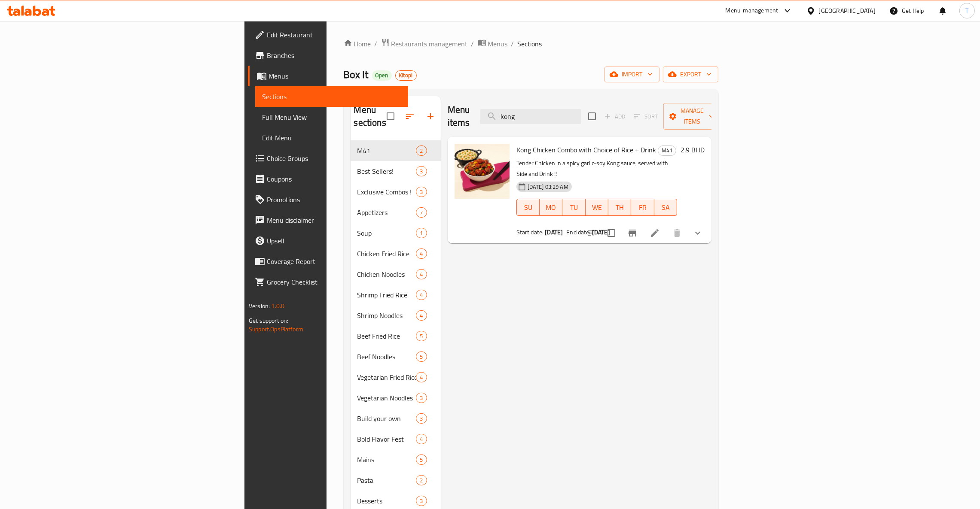
click at [597, 364] on div "Menu items kong Add Sort Manage items Kong Chicken Combo with Choice of Rice + …" at bounding box center [576, 350] width 271 height 509
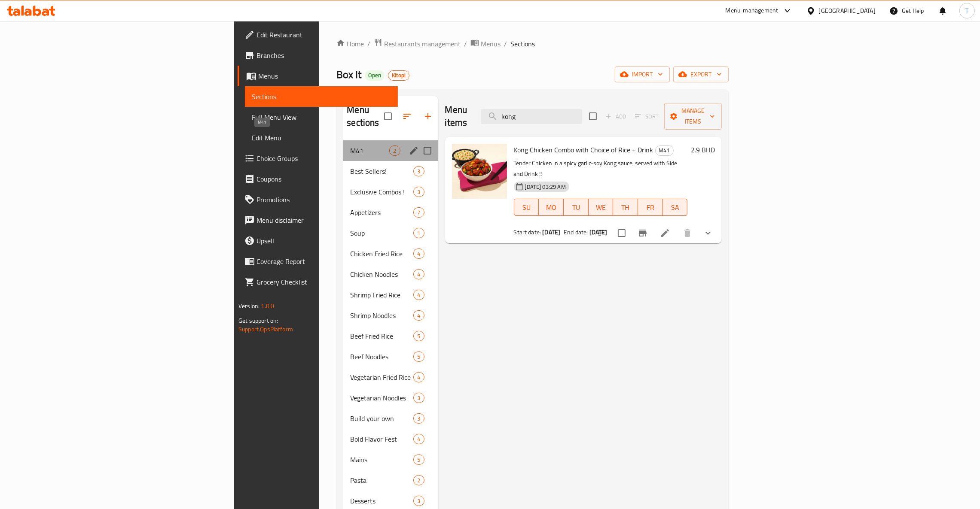
click at [350, 146] on span "M41" at bounding box center [369, 151] width 39 height 10
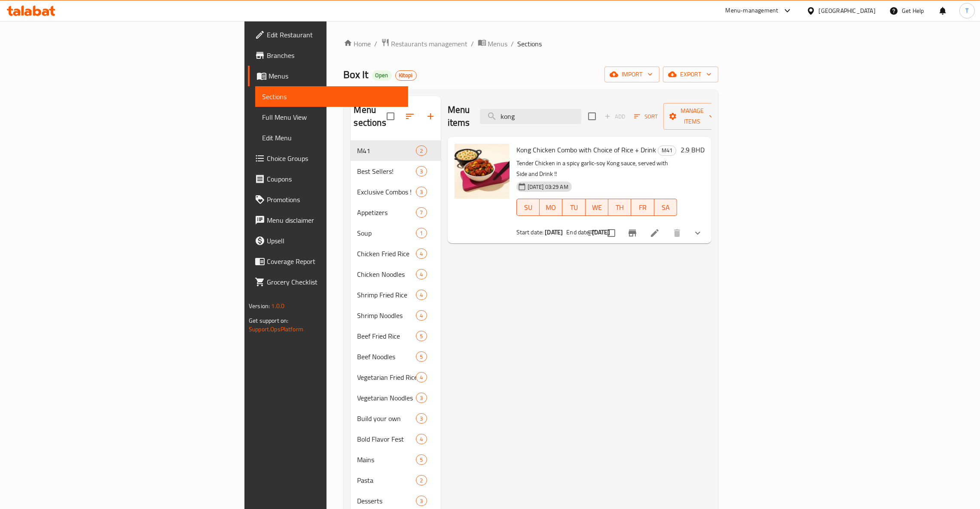
click at [703, 228] on icon "show more" at bounding box center [697, 233] width 10 height 10
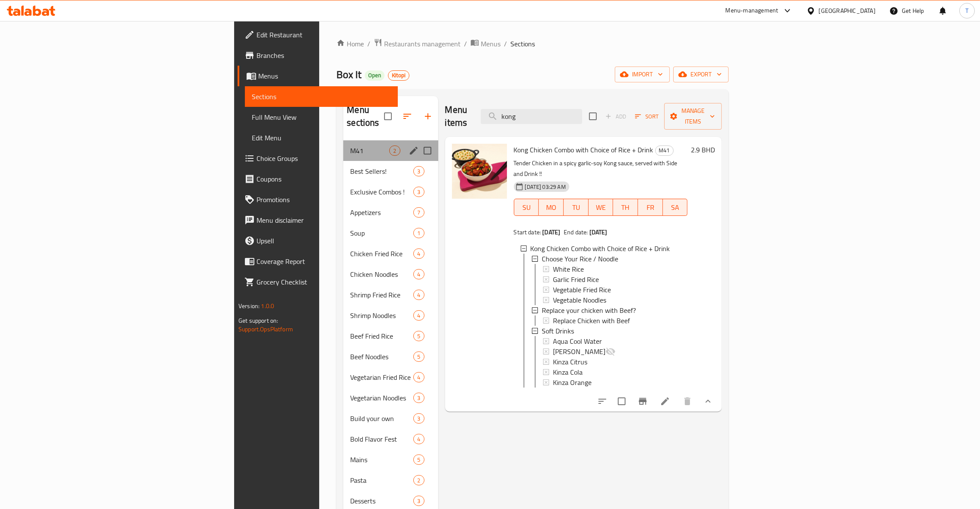
click at [343, 140] on div "M41 2" at bounding box center [390, 150] width 94 height 21
click at [350, 146] on span "M41" at bounding box center [369, 151] width 39 height 10
click at [350, 166] on span "Best Sellers!" at bounding box center [369, 171] width 39 height 10
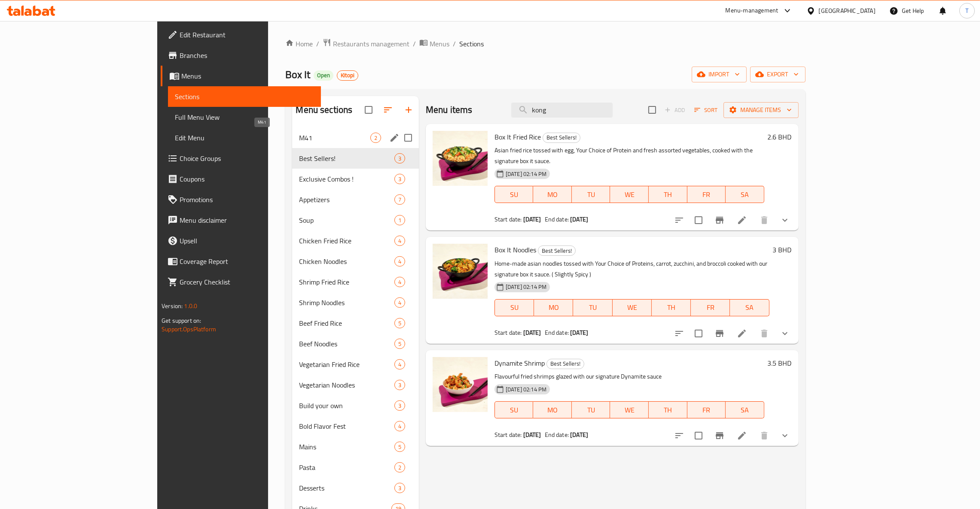
click at [299, 134] on span "M41" at bounding box center [334, 138] width 71 height 10
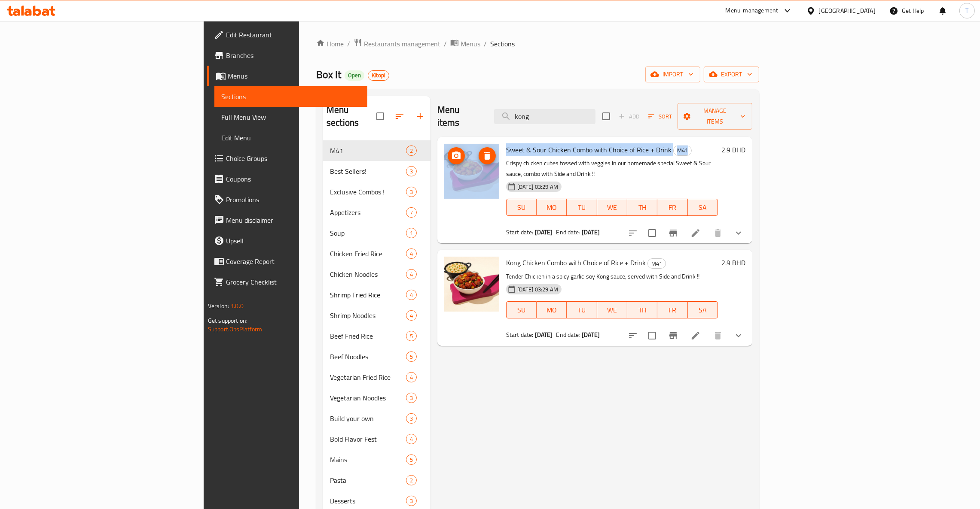
drag, startPoint x: 659, startPoint y: 141, endPoint x: 435, endPoint y: 139, distance: 224.2
click at [441, 140] on div "Sweet & Sour Chicken Combo with Choice of Rice + Drink M41 Crispy chicken cubes…" at bounding box center [595, 190] width 308 height 100
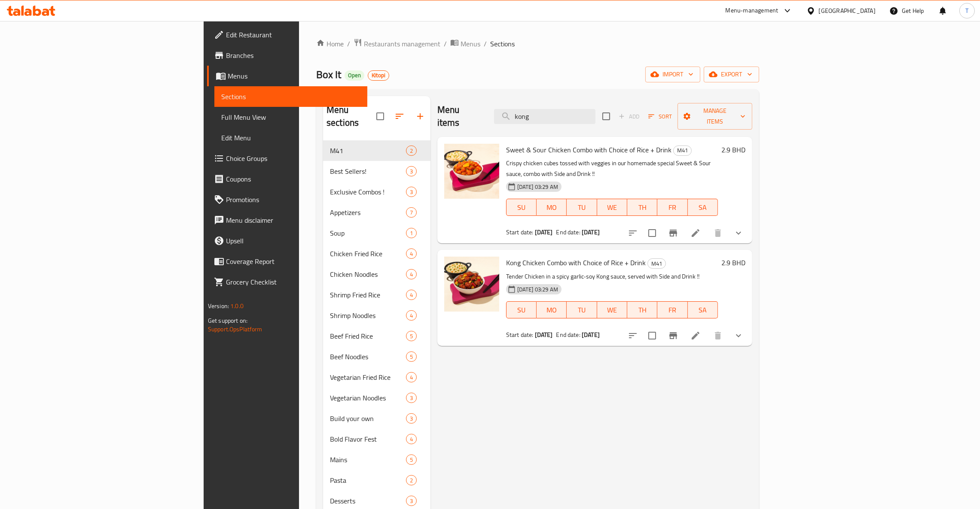
click at [759, 64] on div "Home / Restaurants management / Menus / Sections Box It Open Kitopi import expo…" at bounding box center [537, 325] width 443 height 574
drag, startPoint x: 272, startPoint y: 47, endPoint x: 332, endPoint y: 61, distance: 61.3
click at [364, 47] on span "Restaurants management" at bounding box center [402, 44] width 76 height 10
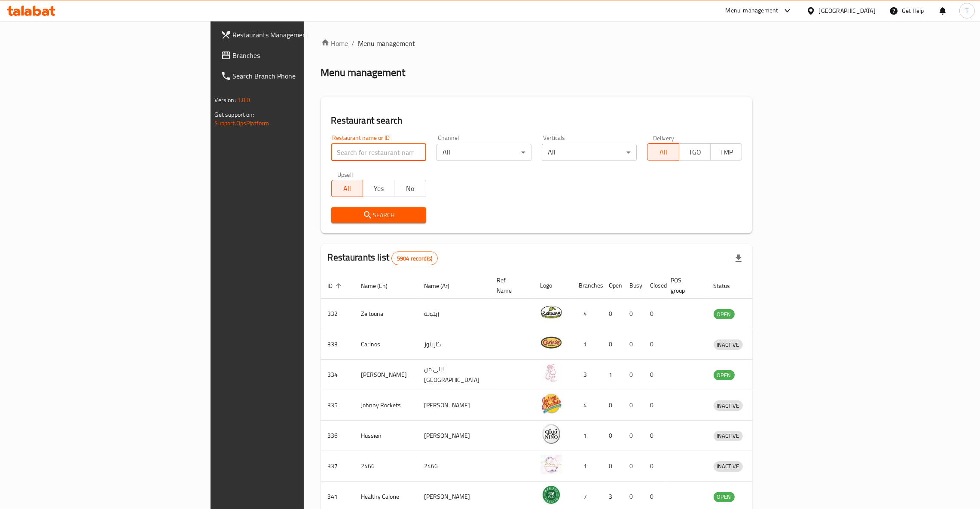
click at [331, 153] on input "search" at bounding box center [378, 152] width 95 height 17
type input "wise spice"
click button "Search" at bounding box center [378, 215] width 95 height 16
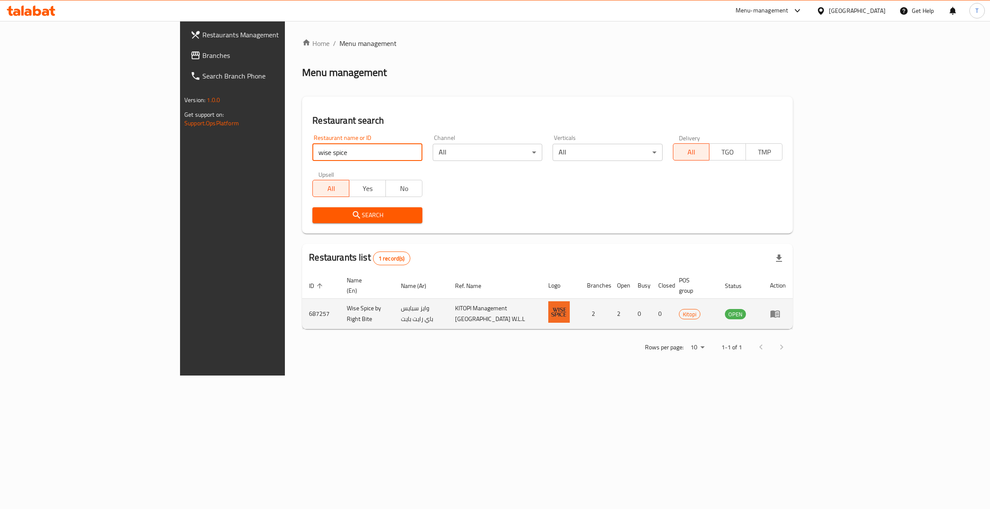
click at [780, 309] on icon "enhanced table" at bounding box center [775, 314] width 10 height 10
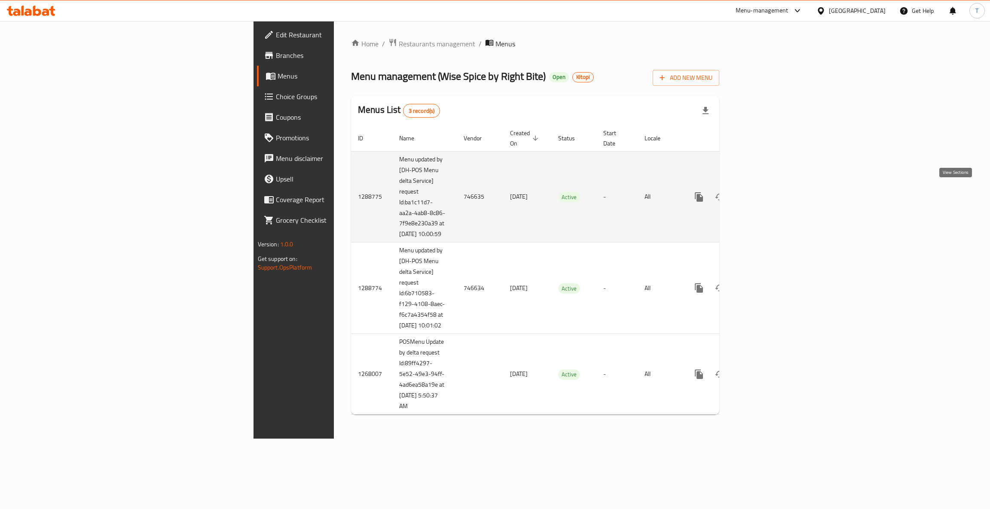
click at [766, 197] on icon "enhanced table" at bounding box center [761, 197] width 10 height 10
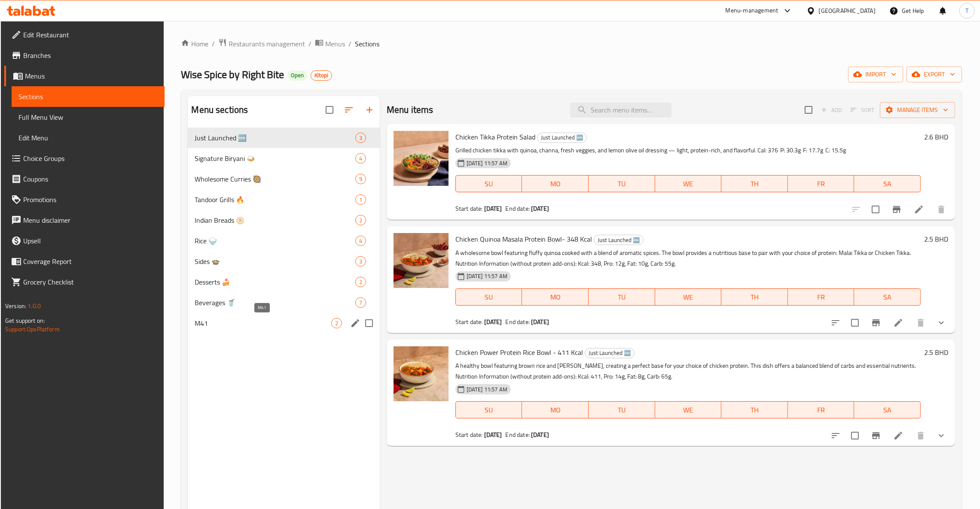
click at [223, 323] on span "M41" at bounding box center [263, 323] width 136 height 10
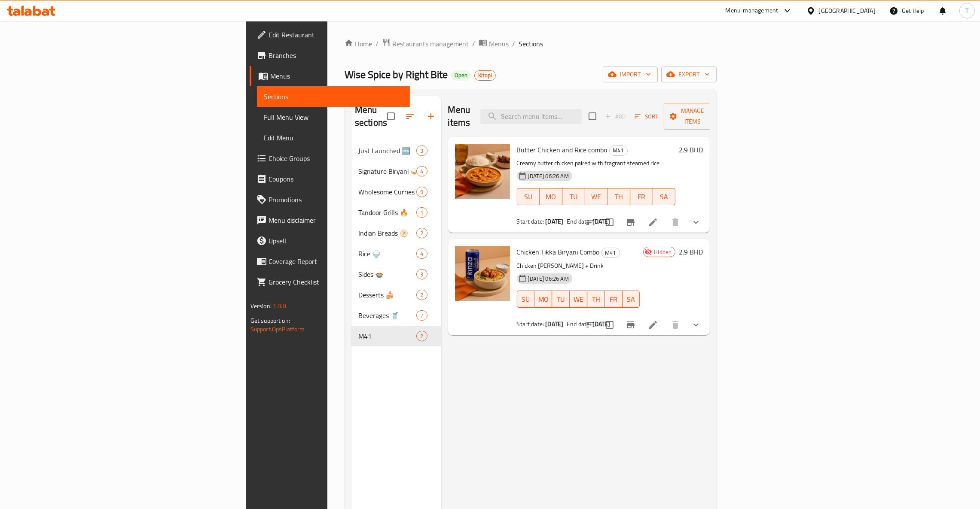
click at [701, 320] on icon "show more" at bounding box center [696, 325] width 10 height 10
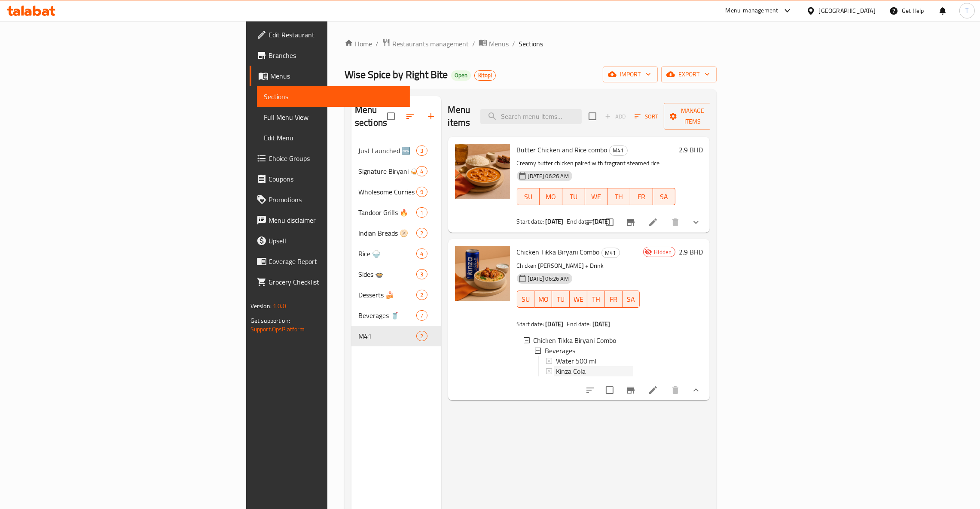
click at [633, 366] on div "Kinza Cola" at bounding box center [594, 371] width 77 height 10
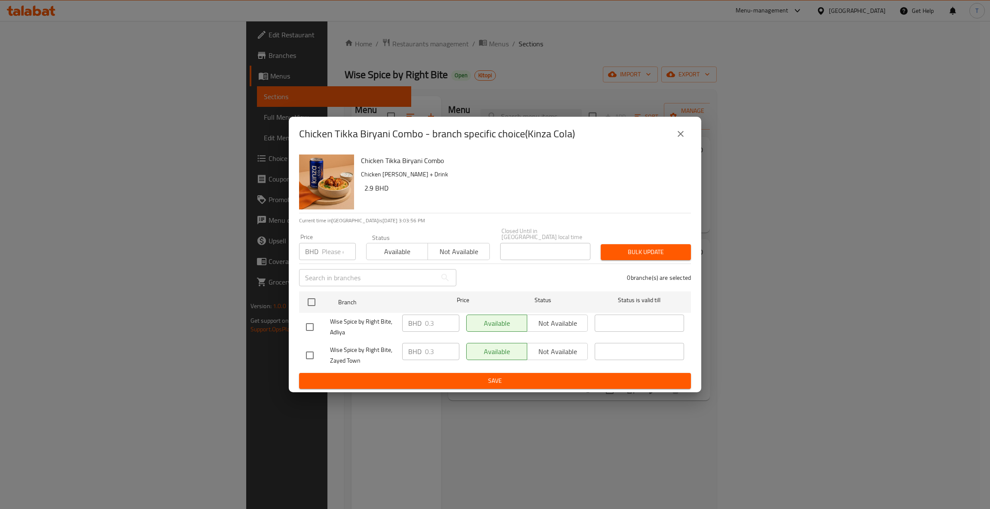
click at [682, 139] on icon "close" at bounding box center [680, 134] width 10 height 10
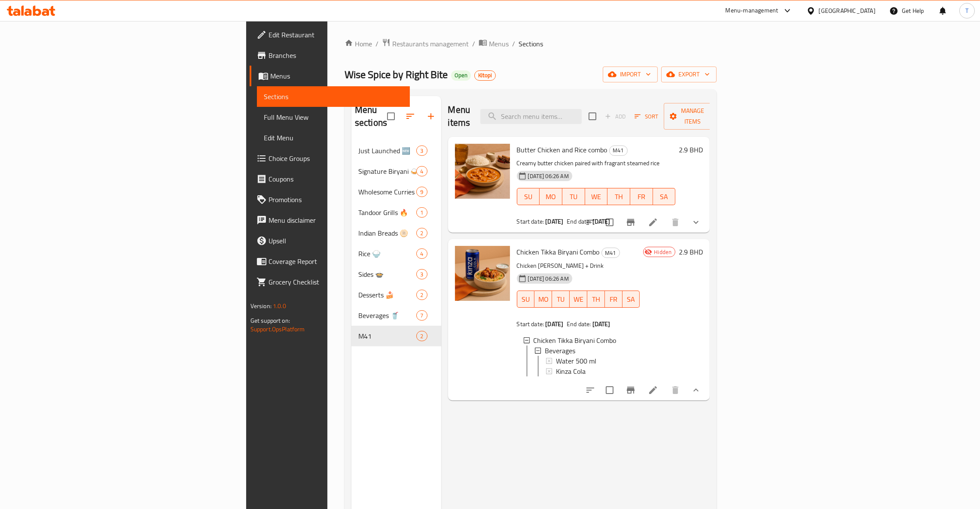
click at [706, 212] on button "show more" at bounding box center [695, 222] width 21 height 21
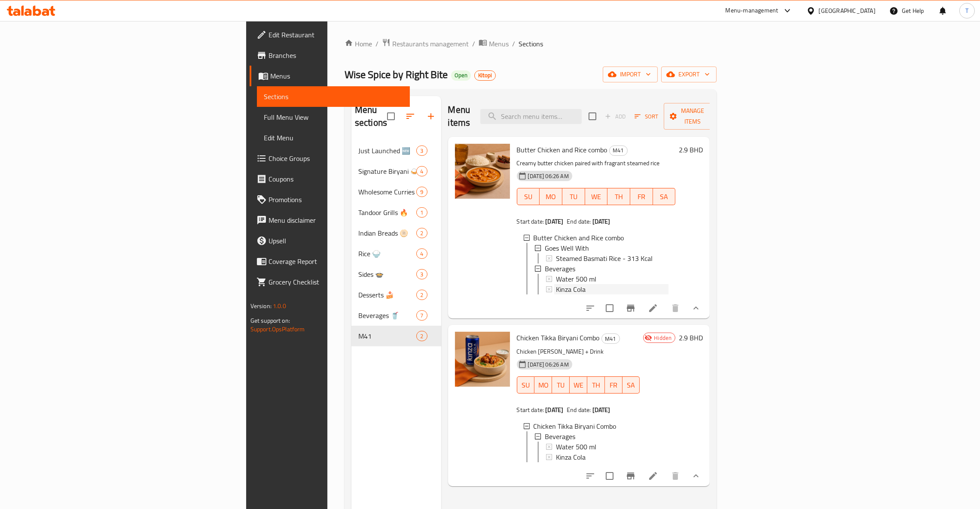
click at [556, 284] on span "Kinza Cola" at bounding box center [571, 289] width 30 height 10
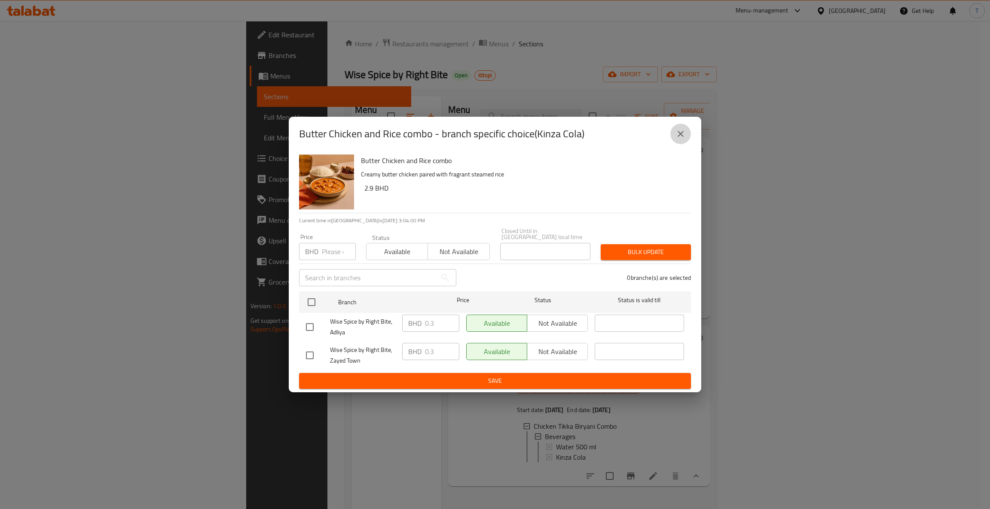
drag, startPoint x: 679, startPoint y: 139, endPoint x: 692, endPoint y: 139, distance: 12.5
click at [684, 139] on icon "close" at bounding box center [680, 134] width 10 height 10
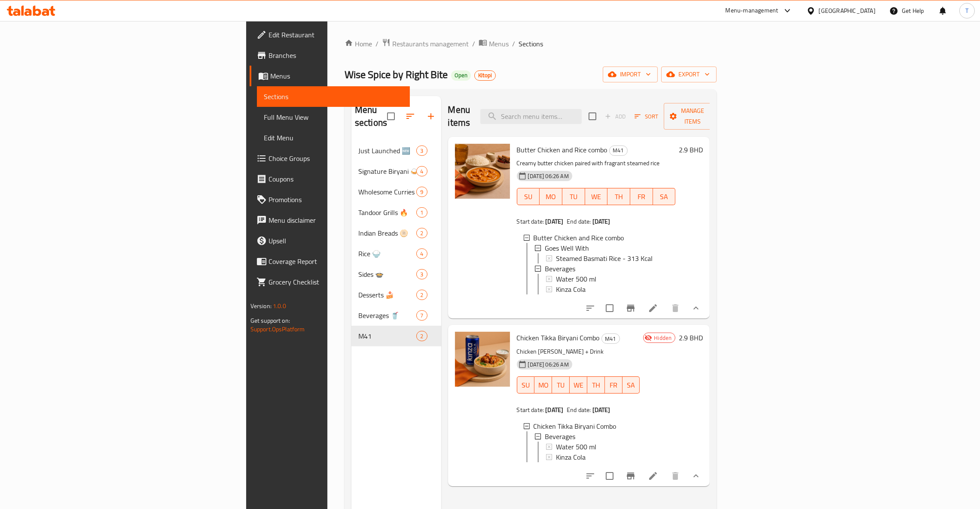
scroll to position [121, 0]
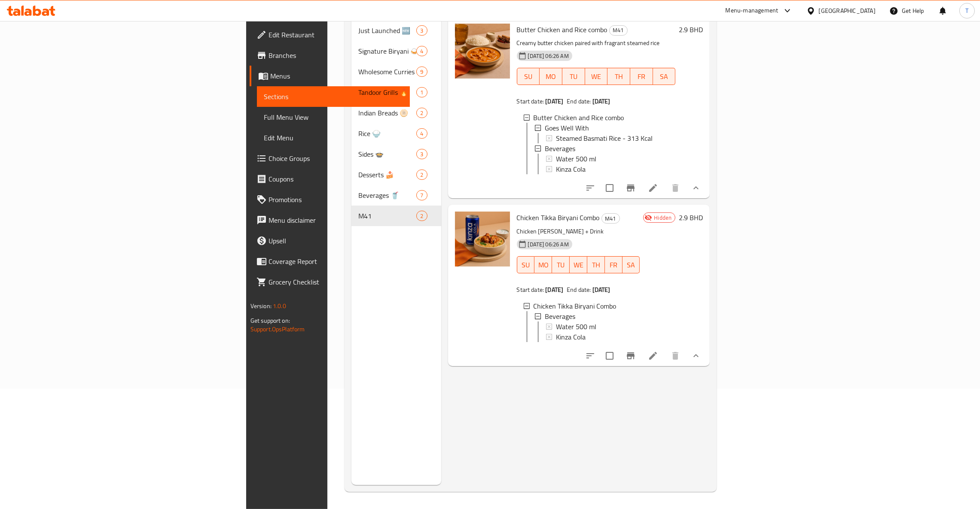
click at [701, 357] on icon "show more" at bounding box center [696, 356] width 10 height 10
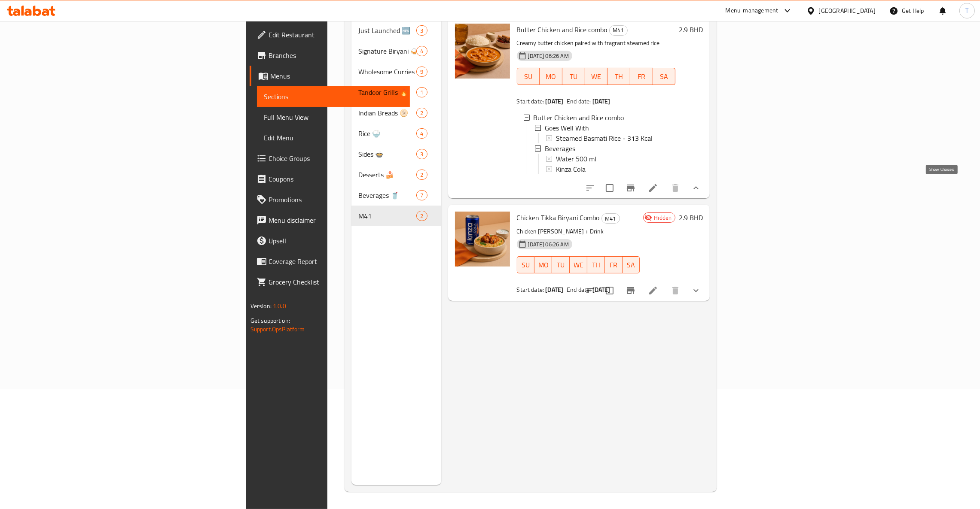
click at [701, 186] on icon "show more" at bounding box center [696, 188] width 10 height 10
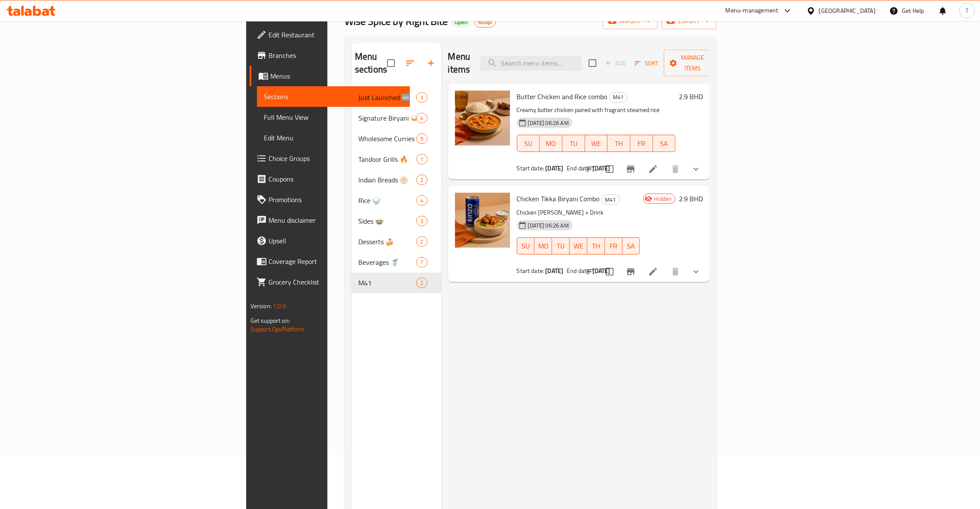
scroll to position [0, 0]
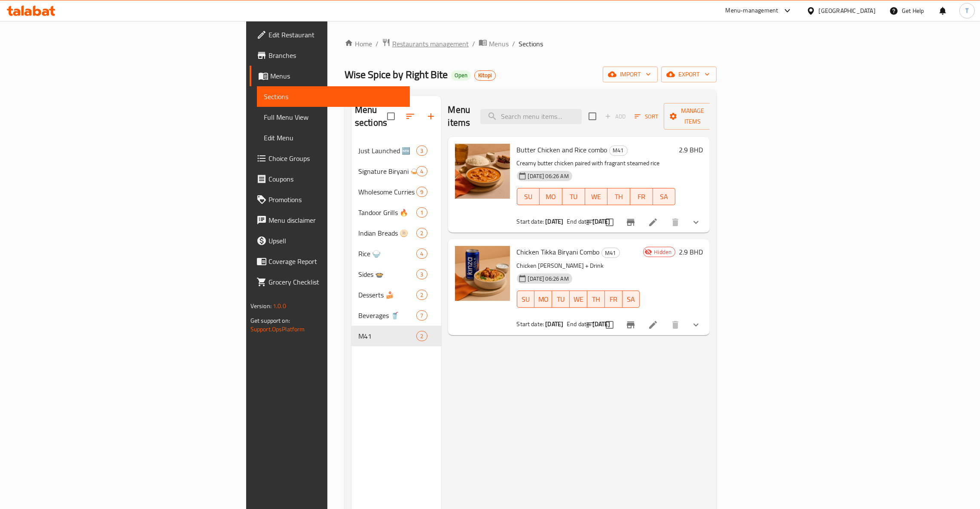
click at [392, 40] on span "Restaurants management" at bounding box center [430, 44] width 76 height 10
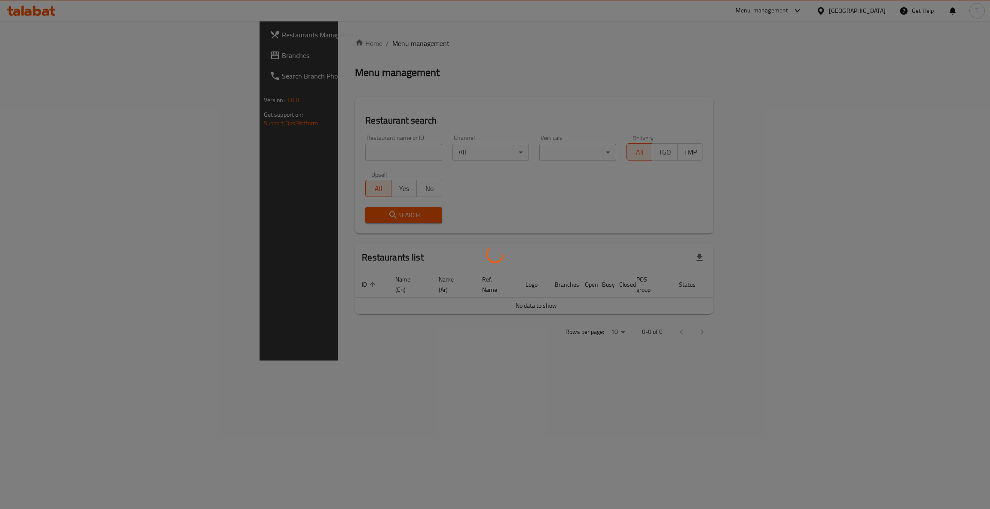
click at [270, 143] on div at bounding box center [495, 254] width 990 height 509
click at [247, 154] on div at bounding box center [495, 254] width 990 height 509
click at [244, 153] on div at bounding box center [495, 254] width 990 height 509
drag, startPoint x: 282, startPoint y: 152, endPoint x: 350, endPoint y: 21, distance: 147.2
click at [284, 152] on div at bounding box center [495, 254] width 990 height 509
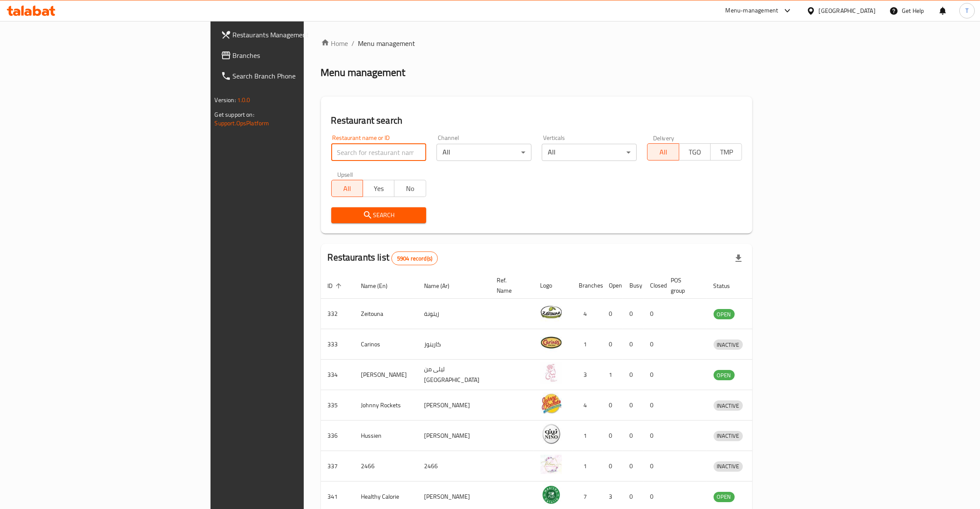
click at [331, 156] on input "search" at bounding box center [378, 152] width 95 height 17
type input "hot bun"
click button "Search" at bounding box center [378, 215] width 95 height 16
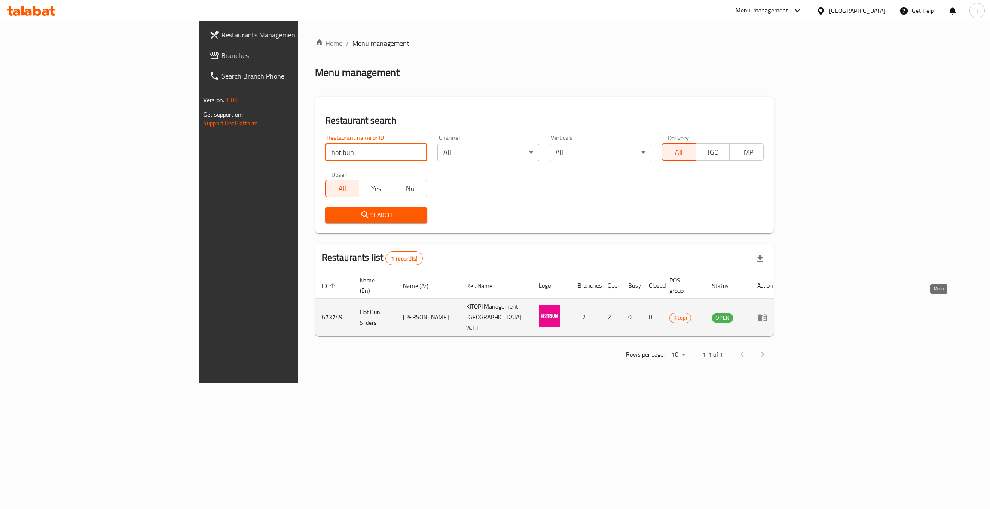
click at [767, 313] on icon "enhanced table" at bounding box center [762, 318] width 10 height 10
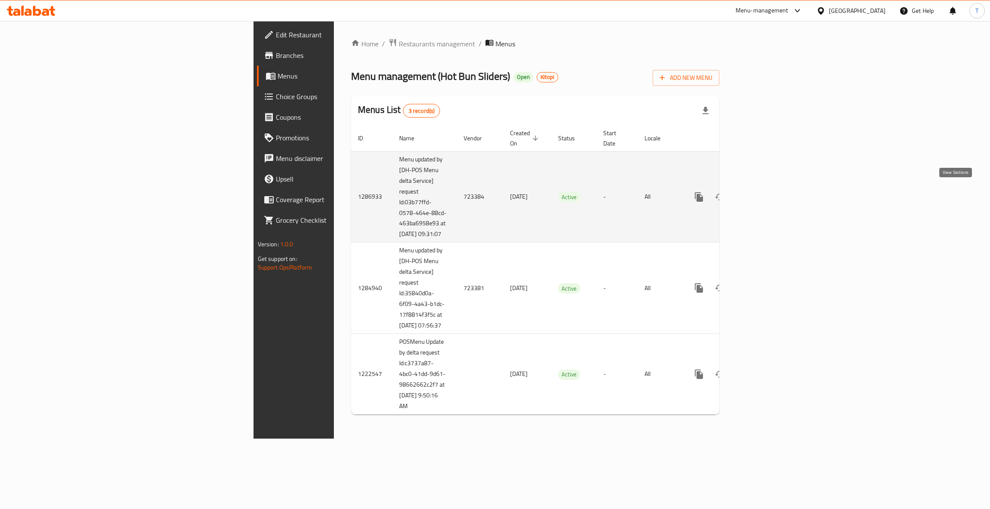
click at [771, 198] on link "enhanced table" at bounding box center [760, 197] width 21 height 21
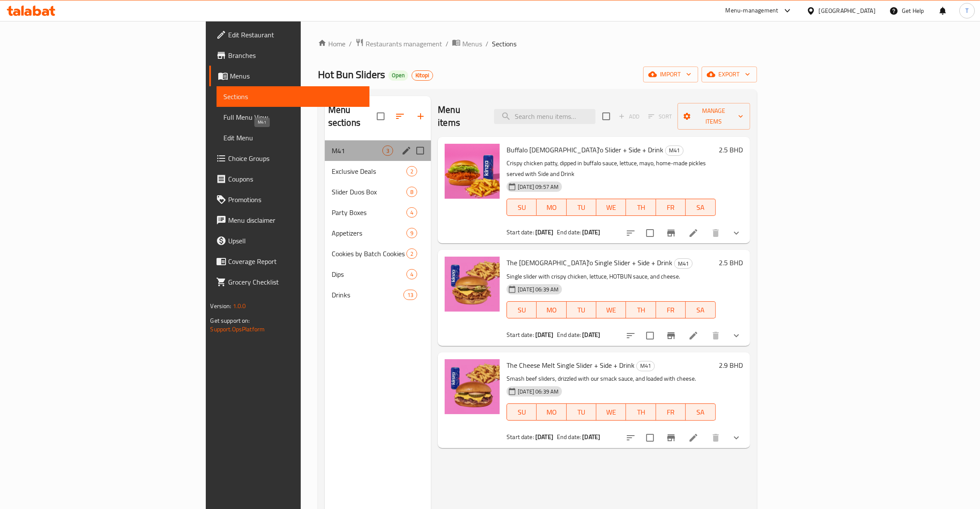
click at [332, 146] on span "M41" at bounding box center [357, 151] width 51 height 10
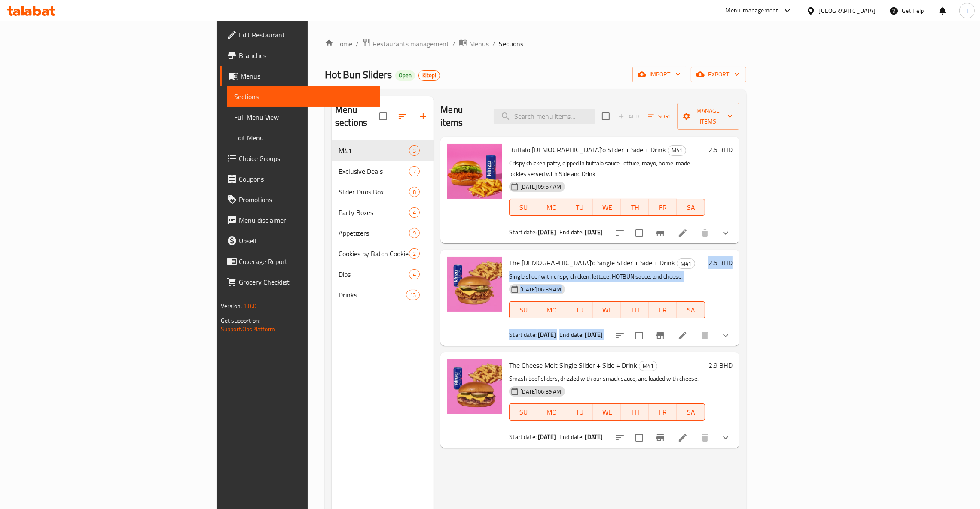
drag, startPoint x: 919, startPoint y: 244, endPoint x: 949, endPoint y: 243, distance: 30.1
click at [736, 253] on div "The [DEMOGRAPHIC_DATA]'o Single Slider + Side + Drink M41 Single slider with cr…" at bounding box center [621, 297] width 230 height 89
click at [705, 271] on p "Single slider with crispy chicken, lettuce, HOTBUN sauce, and cheese." at bounding box center [607, 276] width 196 height 11
click at [569, 79] on div "Hot Bun Sliders Open Kitopi import export" at bounding box center [535, 75] width 421 height 16
click at [730, 442] on div "Menu items Add Sort Manage items Buffalo [DEMOGRAPHIC_DATA]'o Slider + Side + D…" at bounding box center [586, 350] width 306 height 509
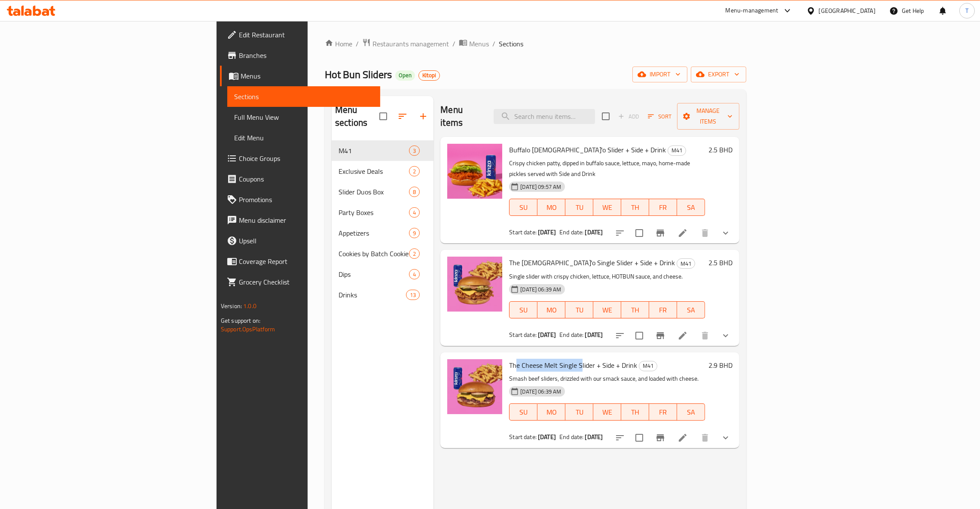
drag, startPoint x: 463, startPoint y: 344, endPoint x: 526, endPoint y: 343, distance: 63.1
click at [526, 359] on span "The Cheese Melt Single Slider + Side + Drink" at bounding box center [573, 365] width 128 height 13
click at [739, 353] on div "The Cheese Melt Single Slider + Side + Drink M41 Smash beef sliders, drizzled w…" at bounding box center [589, 401] width 299 height 96
click at [732, 359] on h6 "2.9 BHD" at bounding box center [720, 365] width 24 height 12
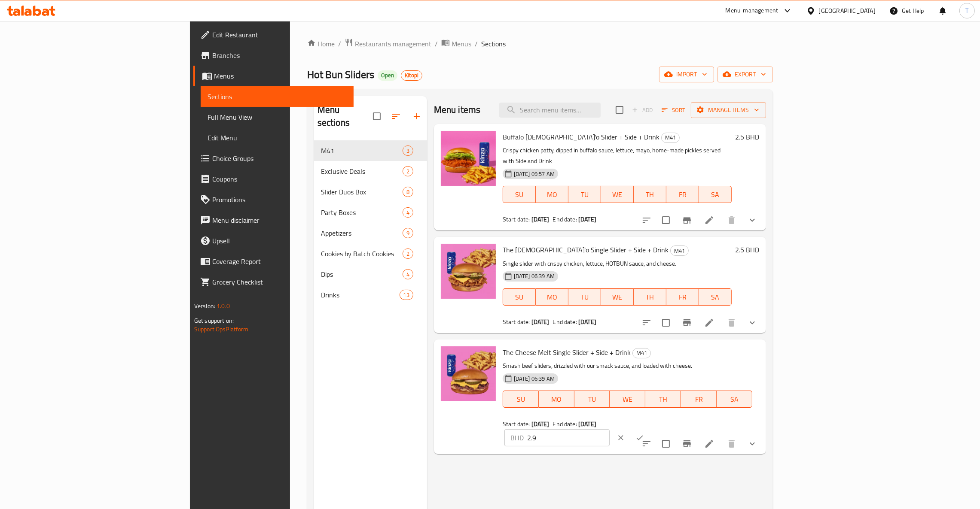
click at [686, 370] on div "[DATE] 06:39 AM SU MO TU WE TH FR SA" at bounding box center [627, 393] width 256 height 46
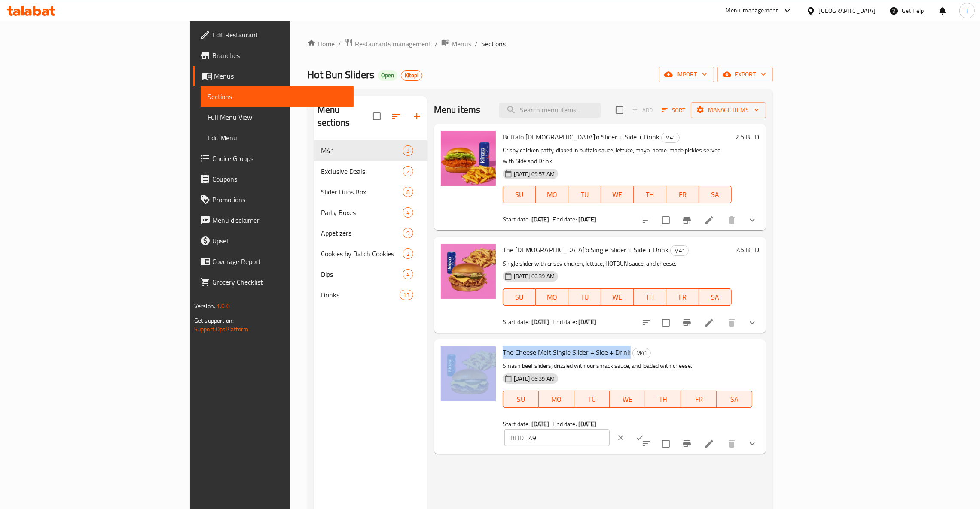
drag, startPoint x: 580, startPoint y: 342, endPoint x: 450, endPoint y: 346, distance: 130.2
click at [450, 346] on div "The Cheese Melt Single Slider + Side + Drink M41 Smash beef sliders, drizzled w…" at bounding box center [599, 397] width 325 height 108
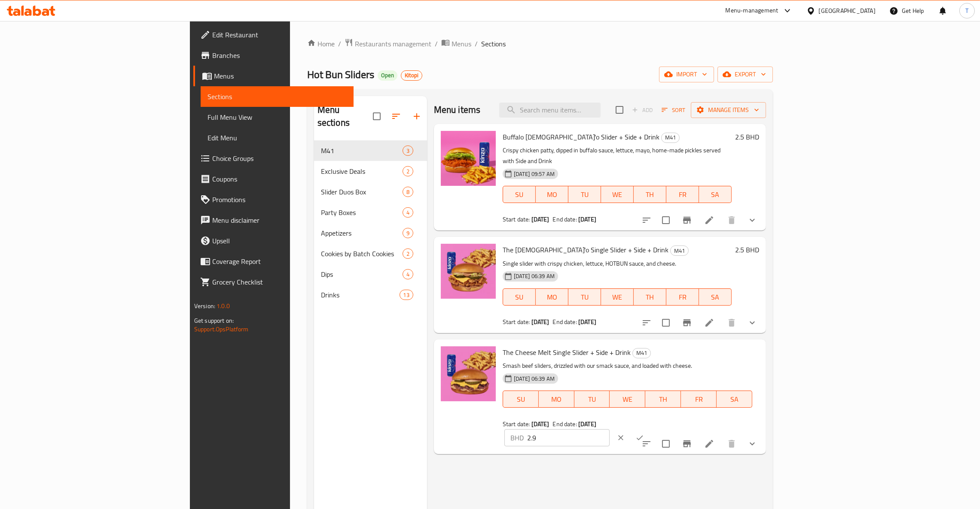
click at [732, 347] on h6 "The Cheese Melt Single Slider + Side + Drink M41" at bounding box center [628, 353] width 250 height 12
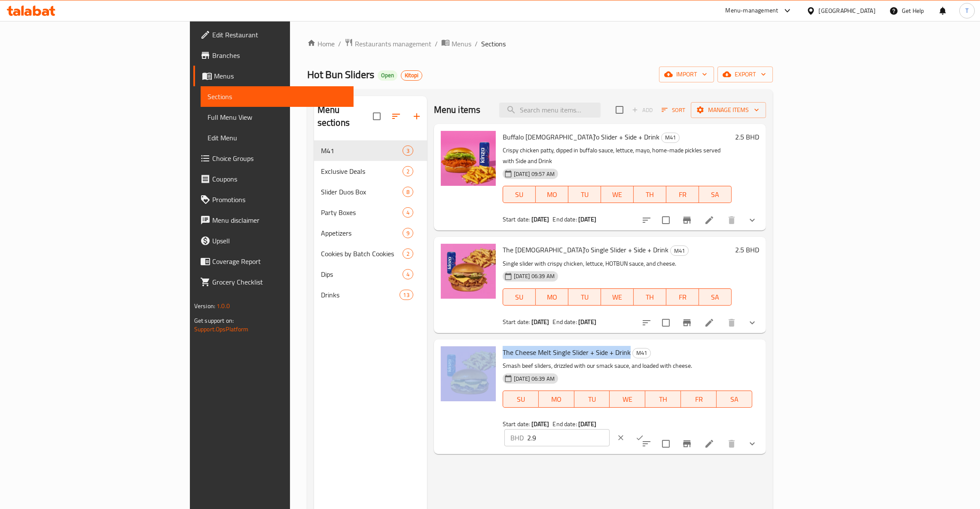
drag, startPoint x: 580, startPoint y: 342, endPoint x: 451, endPoint y: 349, distance: 129.9
click at [451, 349] on div "The Cheese Melt Single Slider + Side + Drink M41 Smash beef sliders, drizzled w…" at bounding box center [599, 397] width 325 height 108
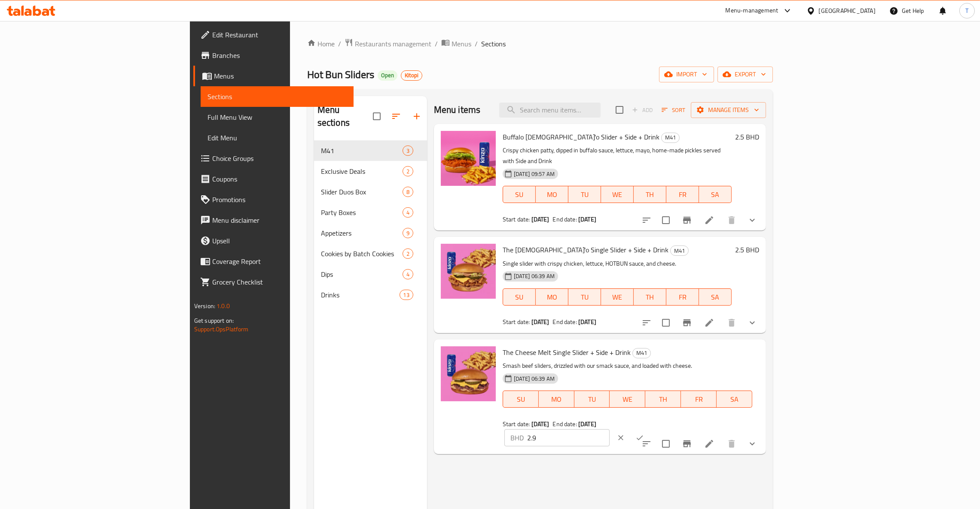
click at [713, 343] on div "The Cheese Melt Single Slider + Side + Drink M41 Smash beef sliders, drizzled w…" at bounding box center [627, 387] width 256 height 89
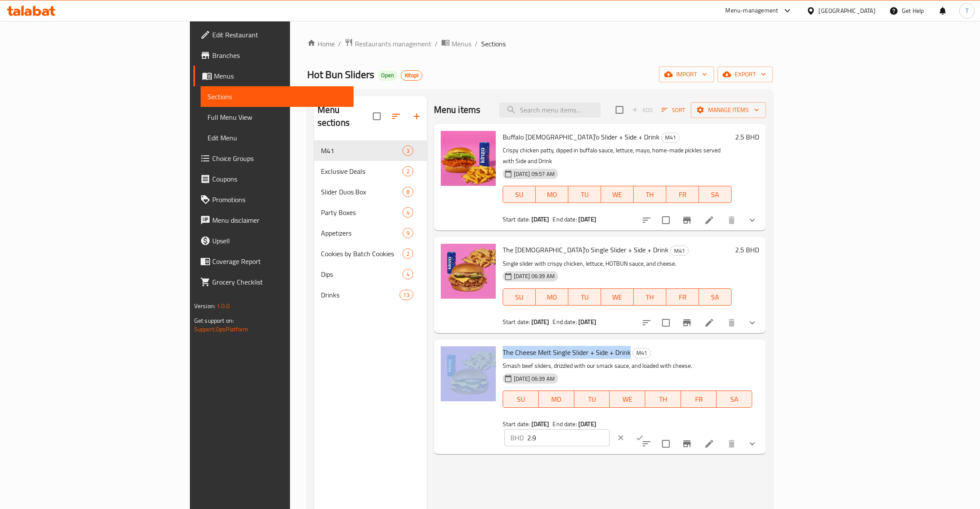
drag, startPoint x: 581, startPoint y: 343, endPoint x: 418, endPoint y: 347, distance: 163.3
click at [437, 349] on div "The Cheese Melt Single Slider + Side + Drink M41 Smash beef sliders, drizzled w…" at bounding box center [599, 397] width 325 height 108
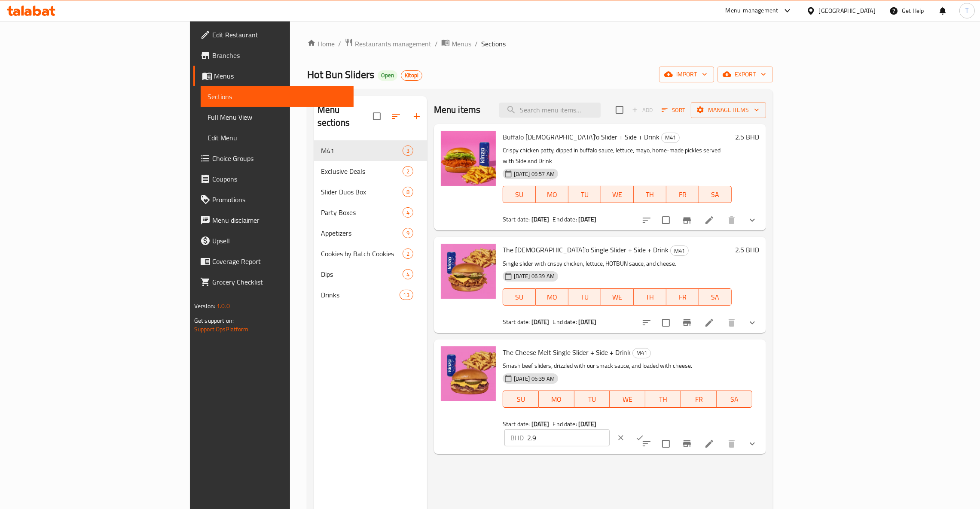
click at [725, 347] on h6 "The Cheese Melt Single Slider + Side + Drink M41" at bounding box center [628, 353] width 250 height 12
click at [719, 347] on h6 "The Cheese Melt Single Slider + Side + Drink M41" at bounding box center [628, 353] width 250 height 12
drag, startPoint x: 581, startPoint y: 341, endPoint x: 454, endPoint y: 344, distance: 126.3
click at [503, 347] on h6 "The Cheese Melt Single Slider + Side + Drink M41" at bounding box center [628, 353] width 250 height 12
copy span "The Cheese Melt Single Slider + Side + Drink"
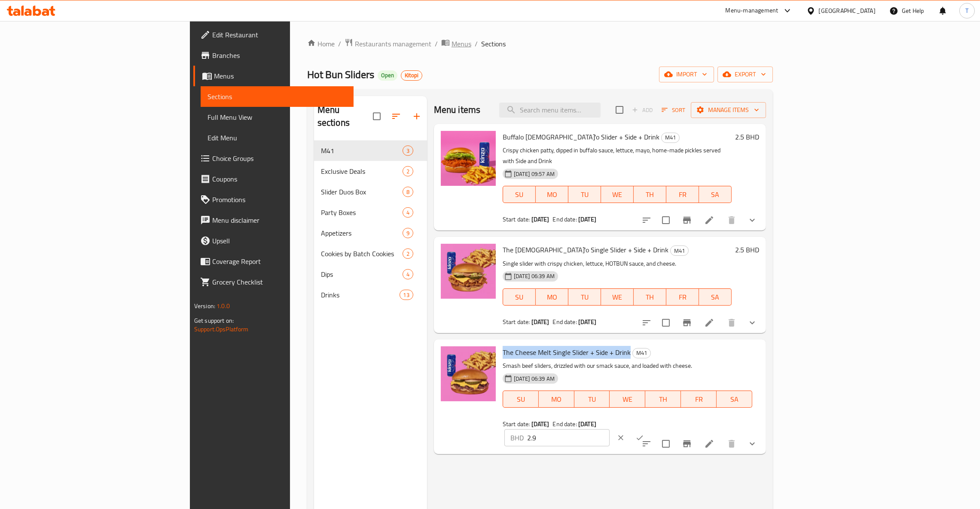
click at [451, 43] on span "Menus" at bounding box center [461, 44] width 20 height 10
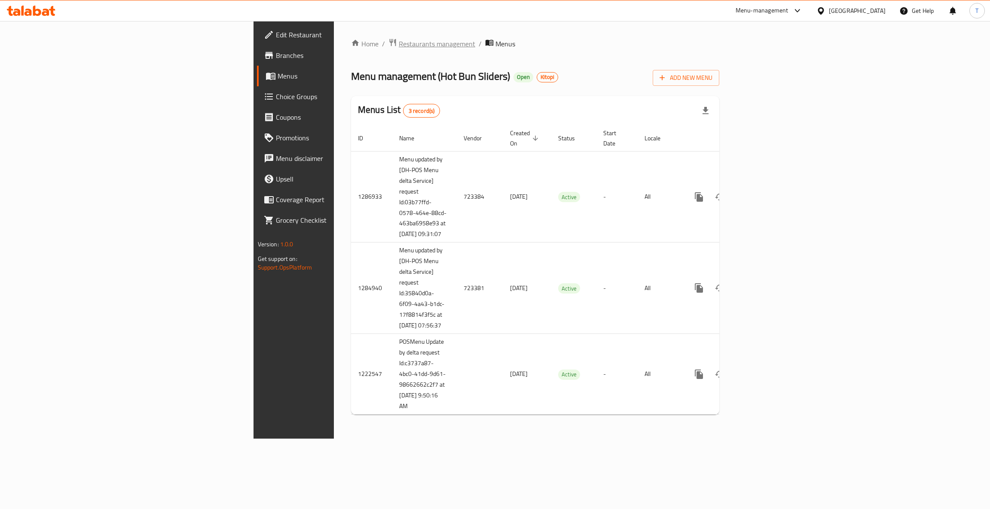
click at [399, 49] on span "Restaurants management" at bounding box center [437, 44] width 76 height 10
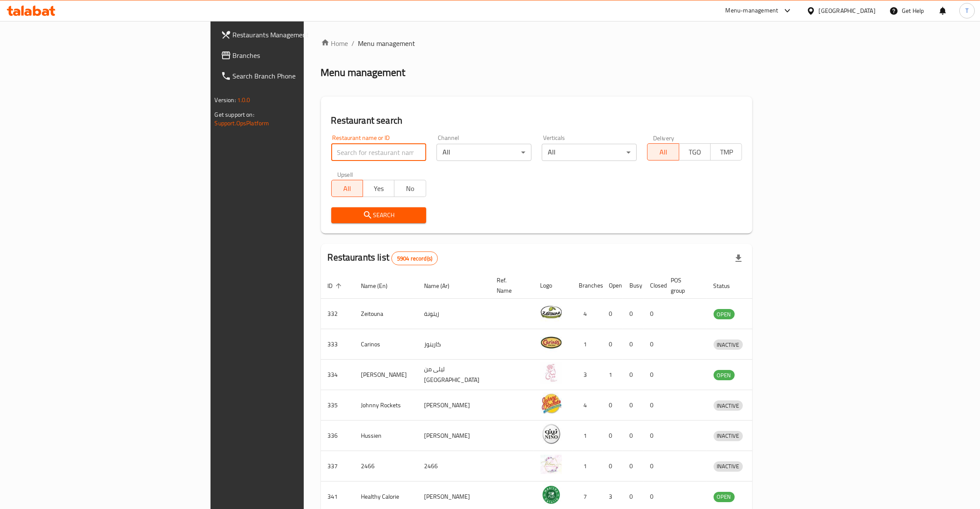
click at [331, 152] on input "search" at bounding box center [378, 152] width 95 height 17
click button "Search" at bounding box center [378, 215] width 95 height 16
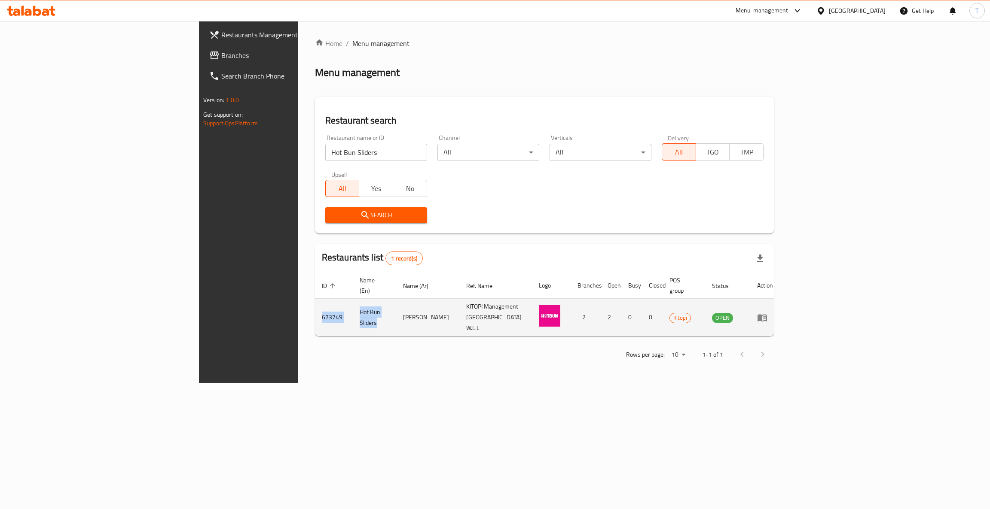
drag, startPoint x: 272, startPoint y: 309, endPoint x: 187, endPoint y: 309, distance: 85.5
click at [315, 309] on tr "673749 Hot Bun Sliders هوت بن سلايدر KITOPI Management [GEOGRAPHIC_DATA] W.L.L …" at bounding box center [547, 318] width 465 height 38
copy tr "673749 Hot Bun Sliders"
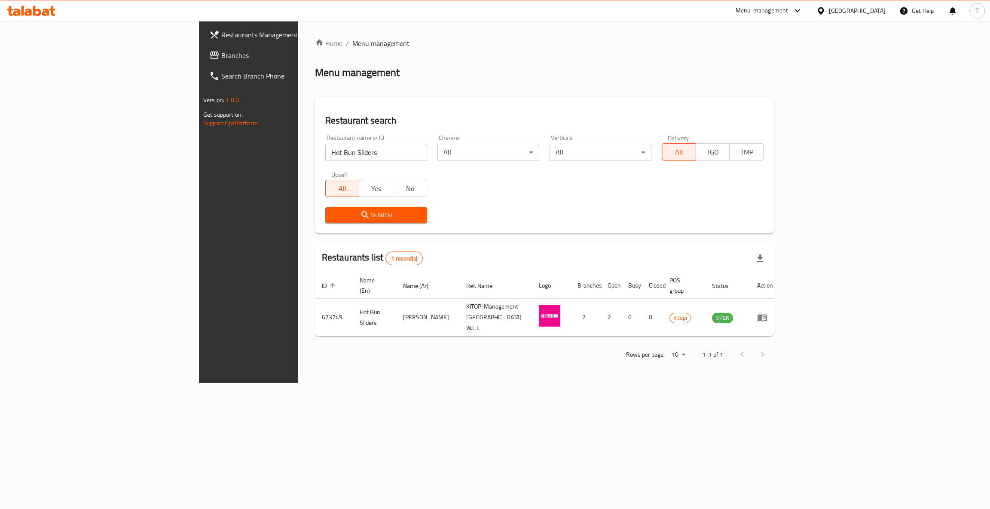
click at [377, 380] on div "Home / Menu management Menu management Restaurant search Restaurant name or ID …" at bounding box center [544, 202] width 493 height 362
drag, startPoint x: 274, startPoint y: 149, endPoint x: 203, endPoint y: 153, distance: 71.4
click at [325, 153] on input "Hot Bun Sliders" at bounding box center [376, 152] width 102 height 17
click at [325, 151] on input "H===" at bounding box center [376, 152] width 102 height 17
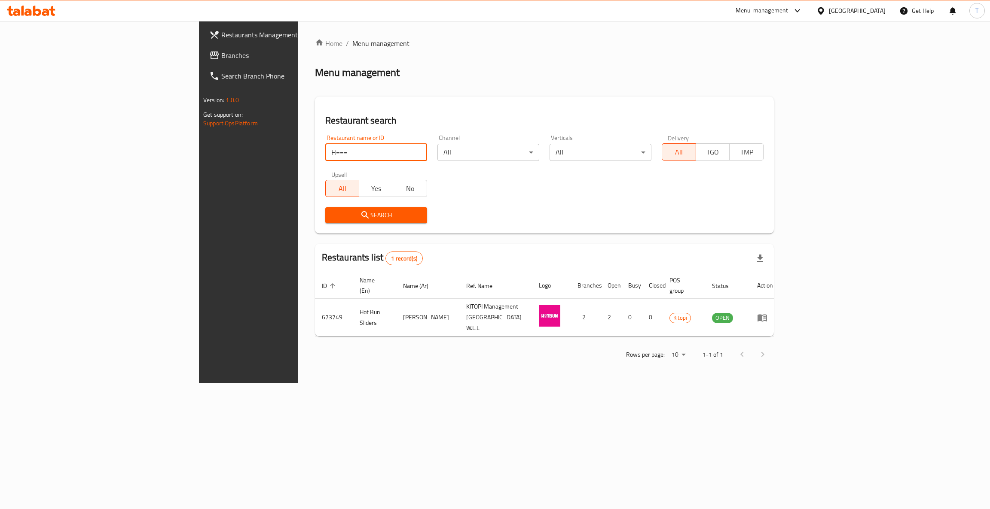
click at [325, 151] on input "H===" at bounding box center [376, 152] width 102 height 17
type input "H"
